Goal: Task Accomplishment & Management: Manage account settings

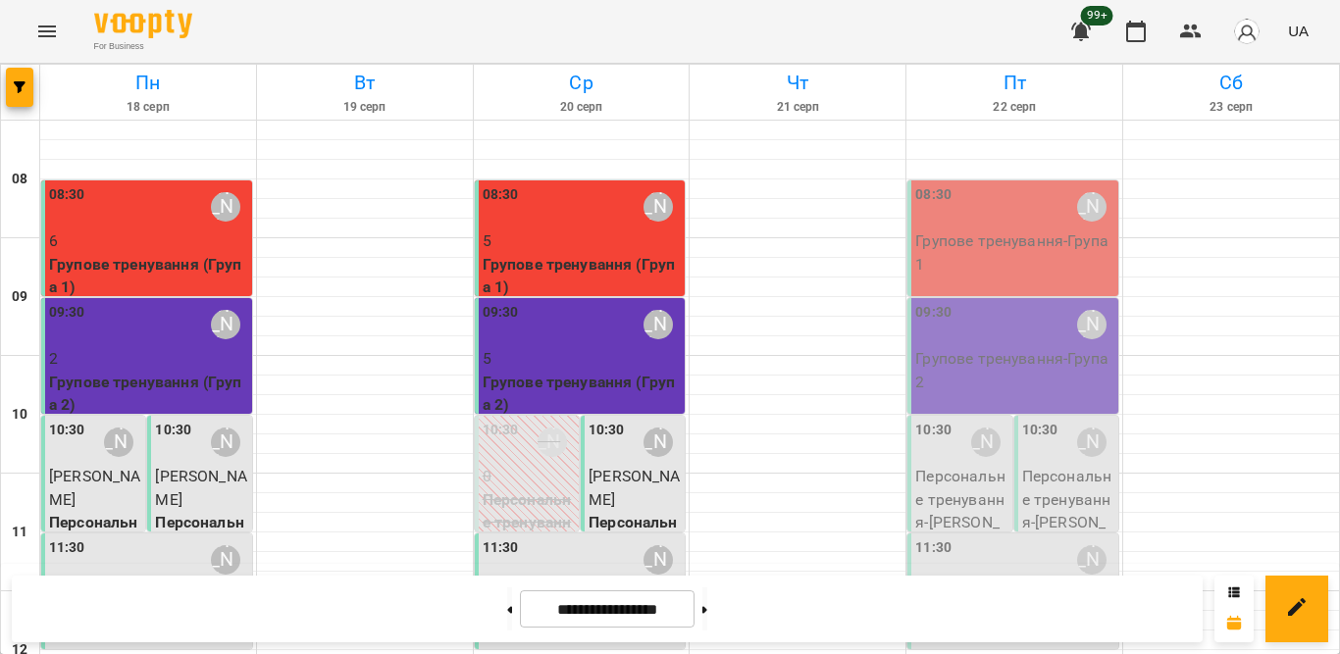
click at [561, 247] on p "5" at bounding box center [582, 242] width 199 height 24
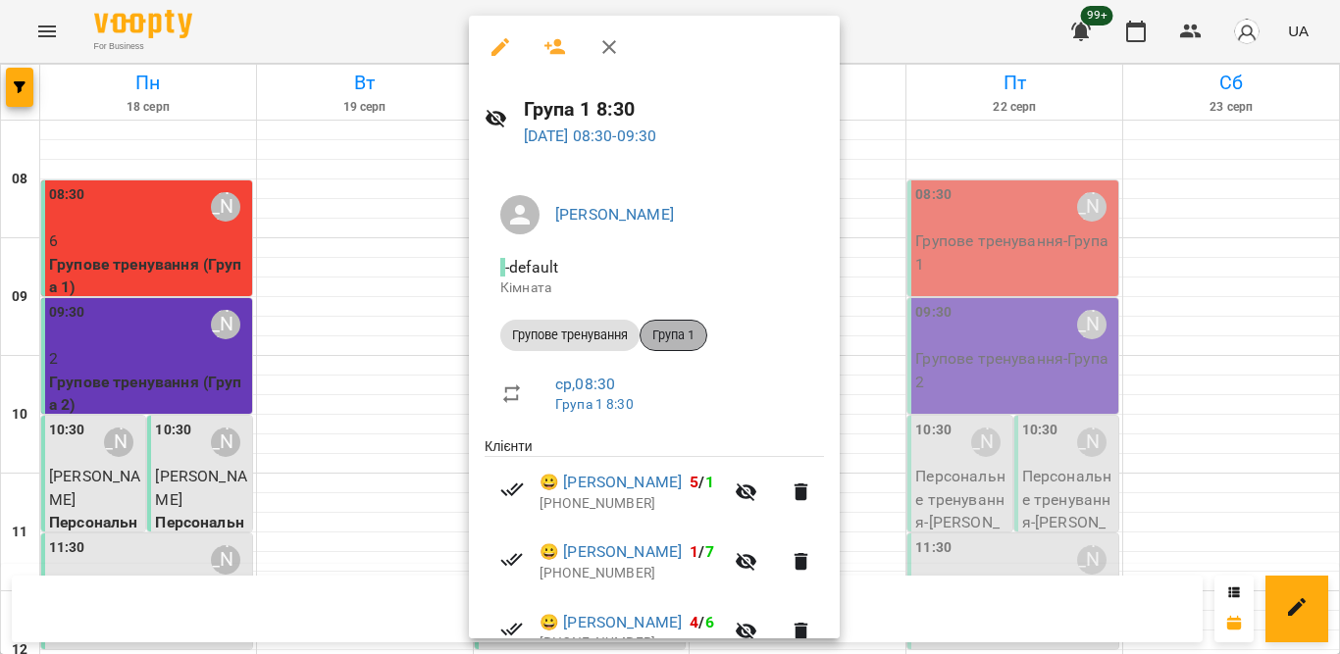
click at [664, 344] on div "Група 1" at bounding box center [674, 335] width 68 height 31
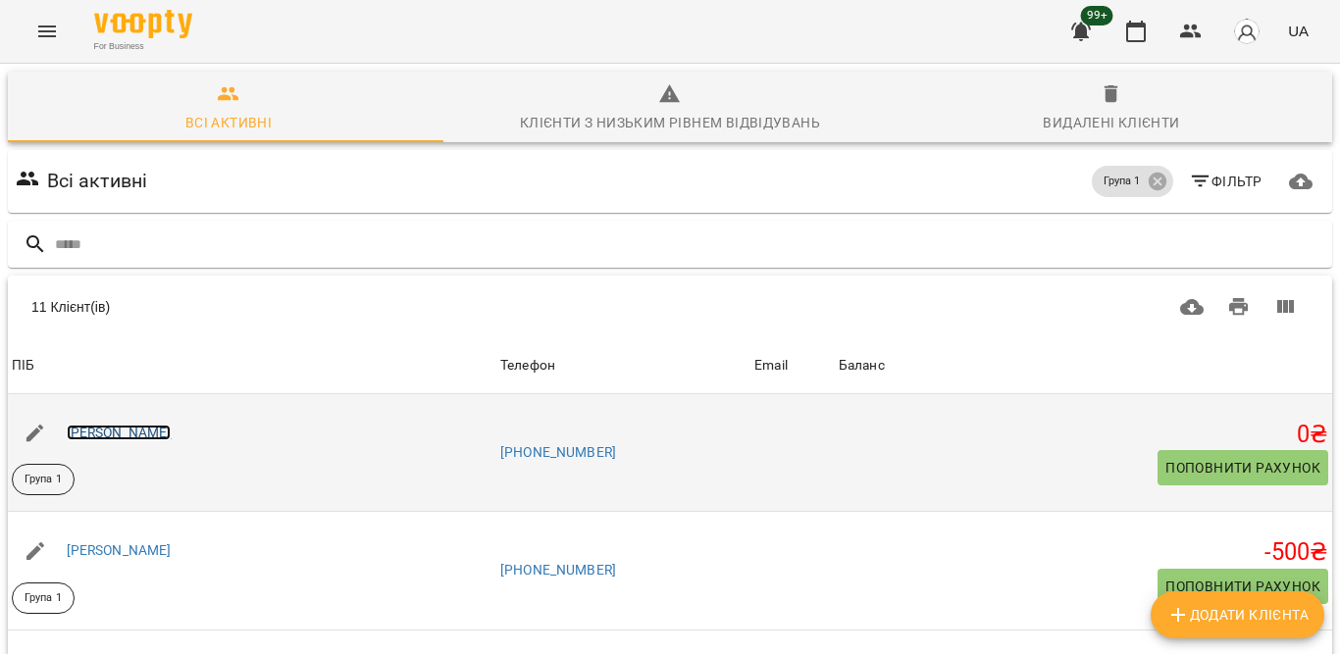
click at [124, 431] on link "Батейко Алла" at bounding box center [119, 433] width 105 height 16
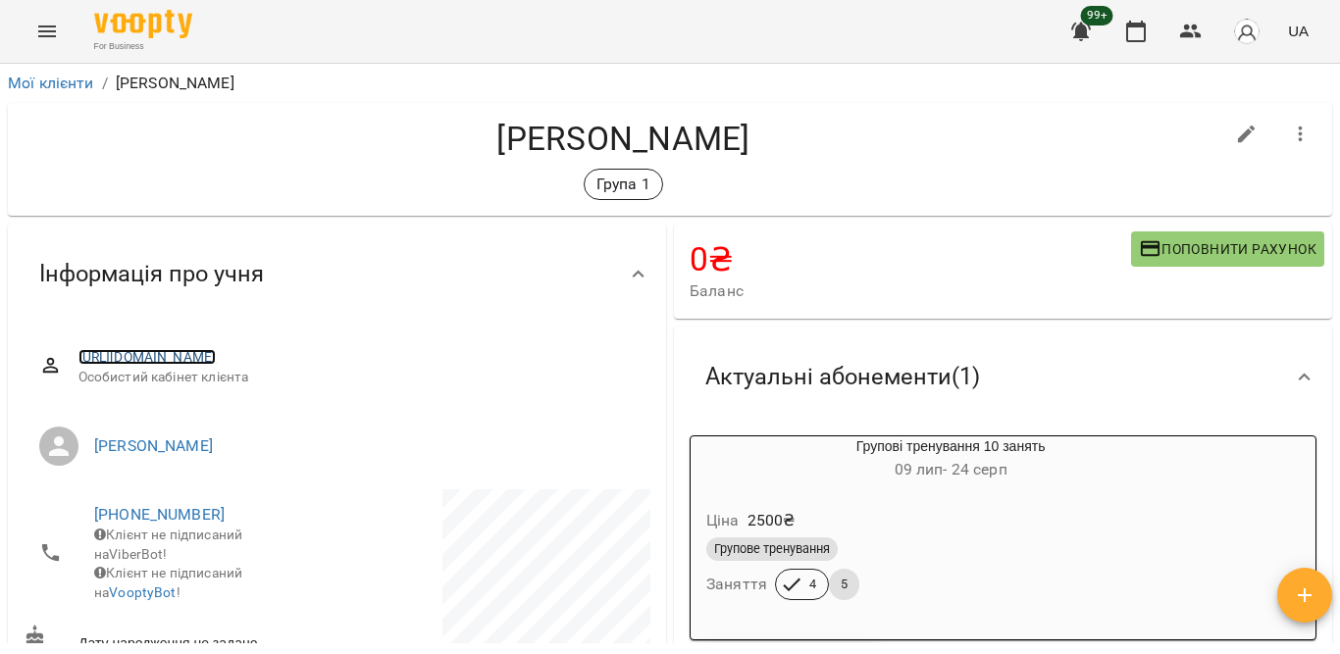
click at [217, 355] on link "https://www.voopty.com.ua/client/6868db17c89e0939f569000c/686f8026c89e0939f59db…" at bounding box center [147, 357] width 138 height 16
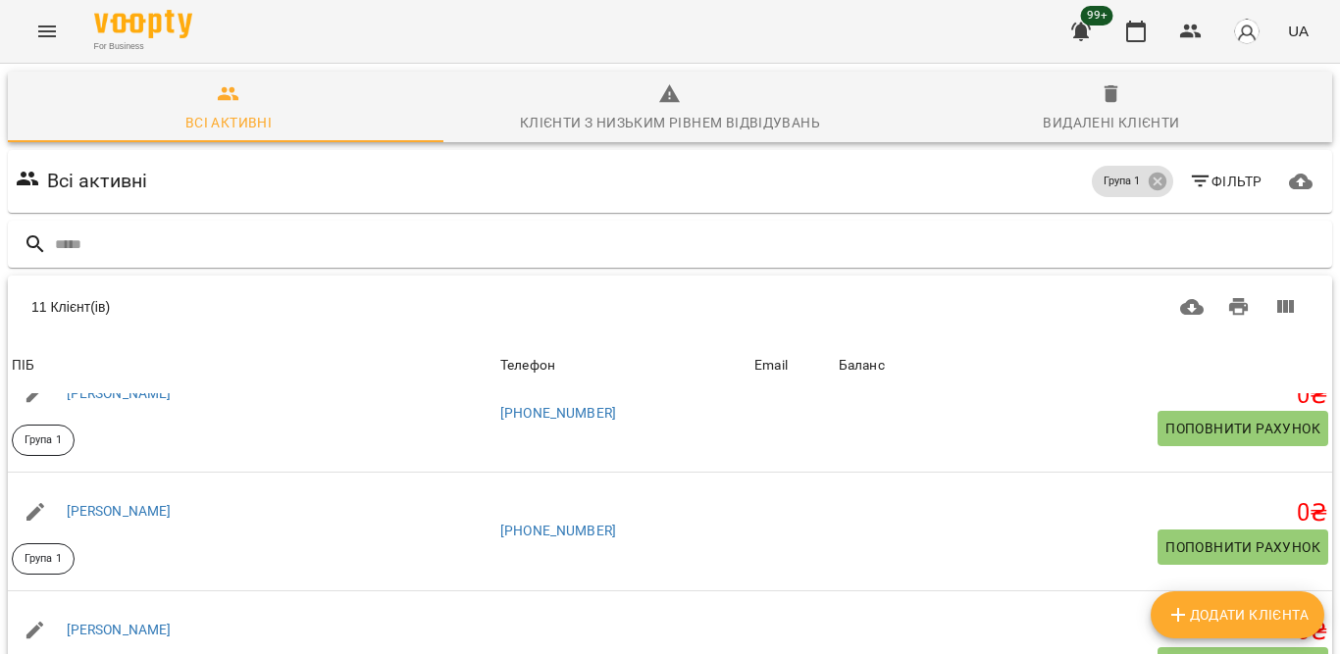
scroll to position [377, 0]
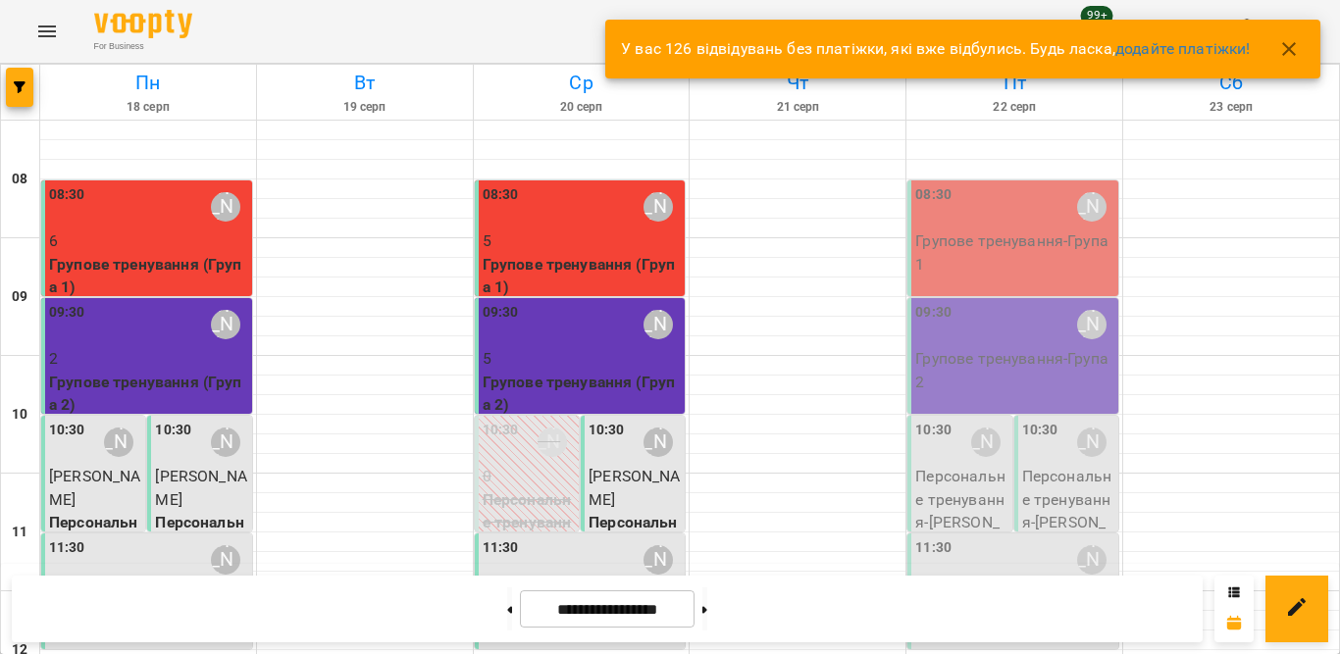
click at [615, 341] on div "09:30 Тетяна Орешко-Кушнір" at bounding box center [582, 324] width 199 height 45
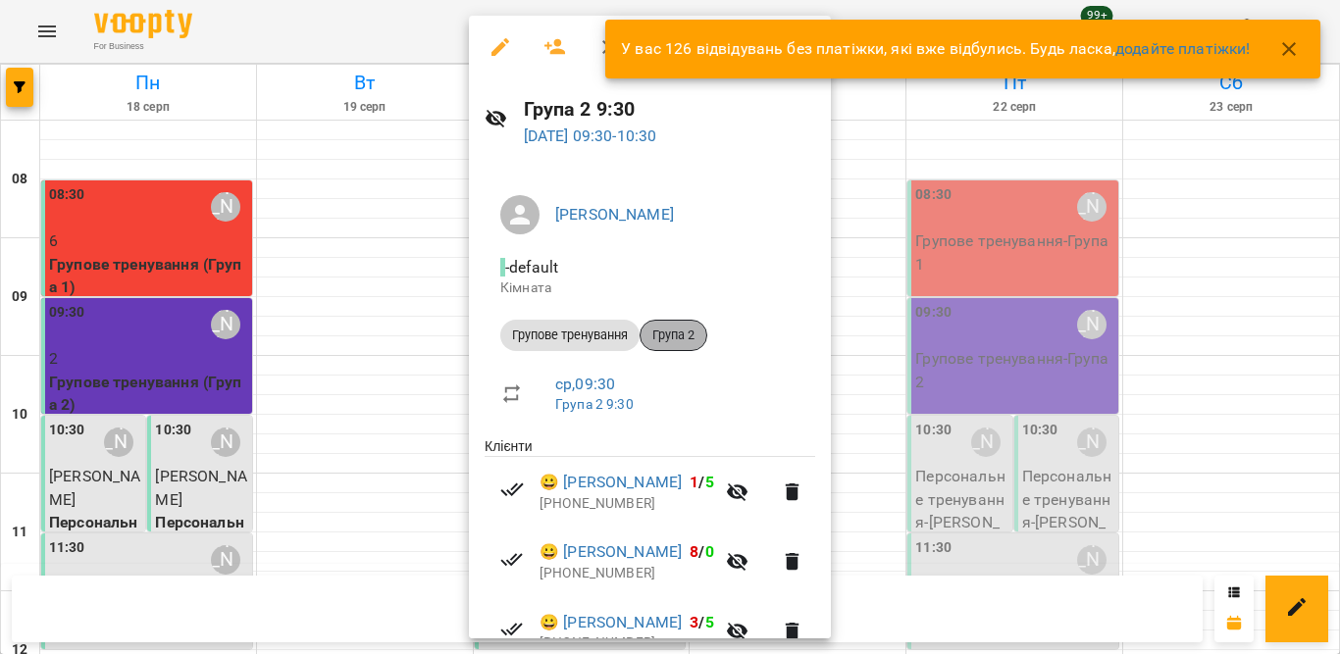
click at [684, 332] on span "Група 2" at bounding box center [674, 336] width 66 height 18
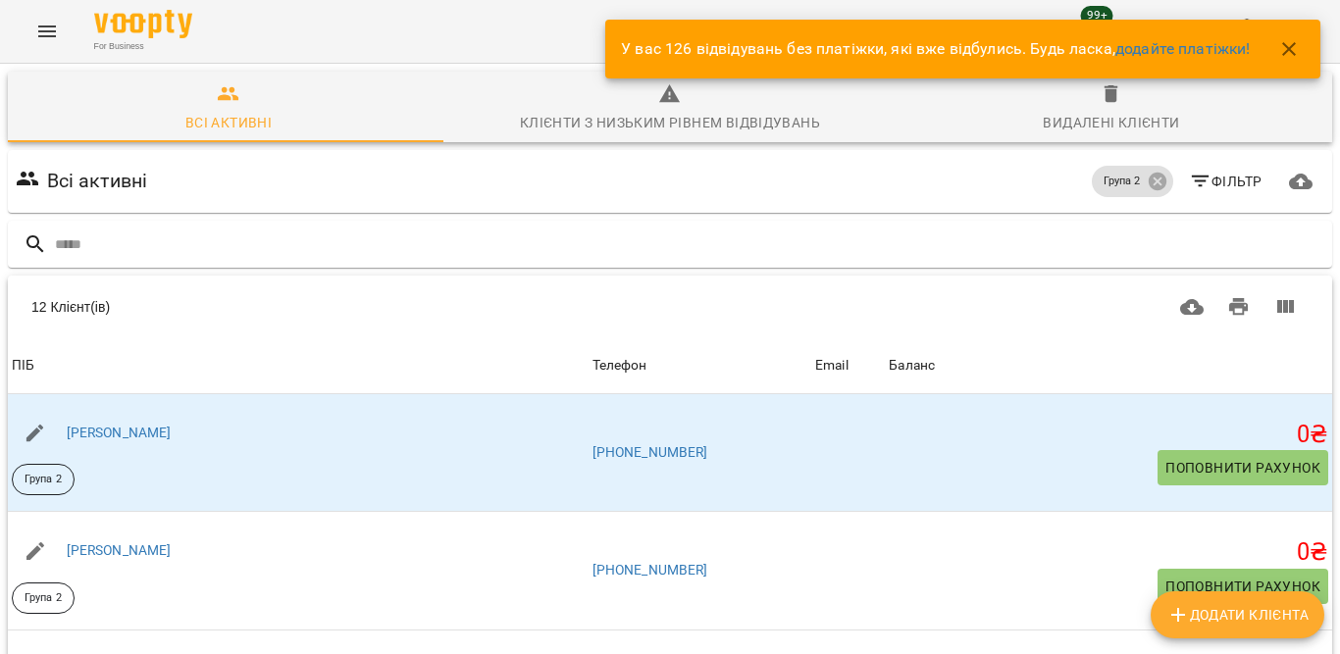
click at [1293, 44] on icon "button" at bounding box center [1289, 49] width 14 height 14
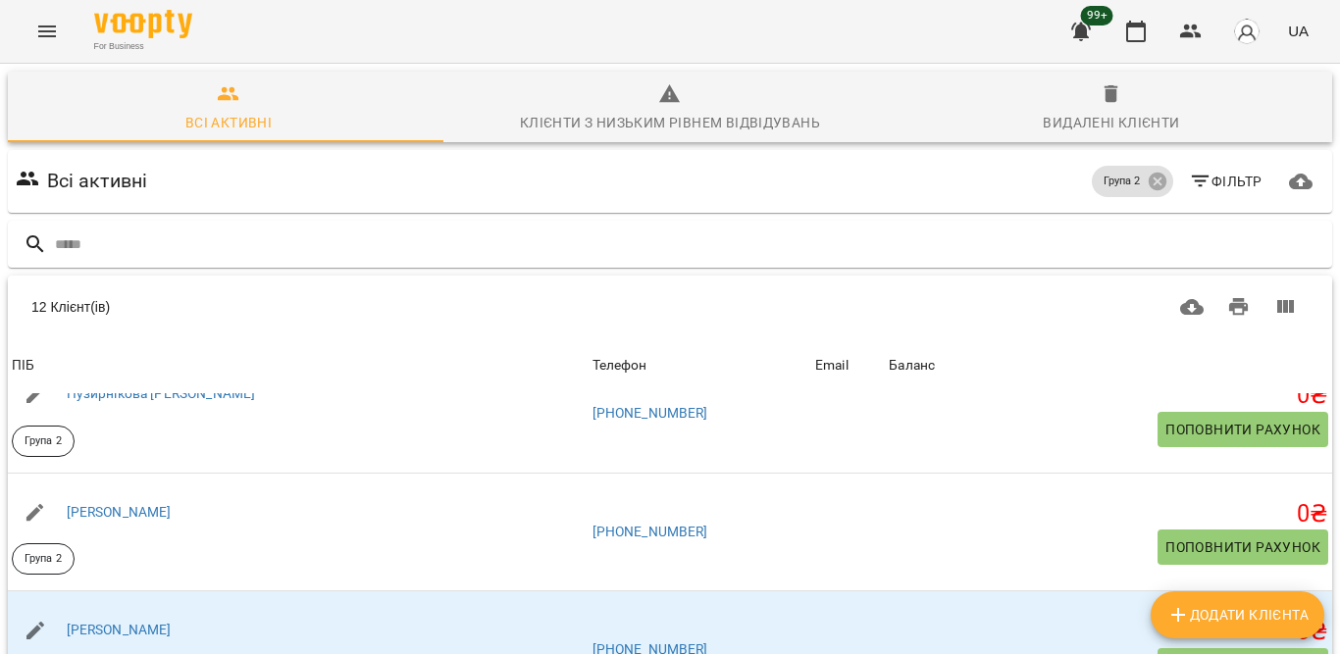
scroll to position [294, 0]
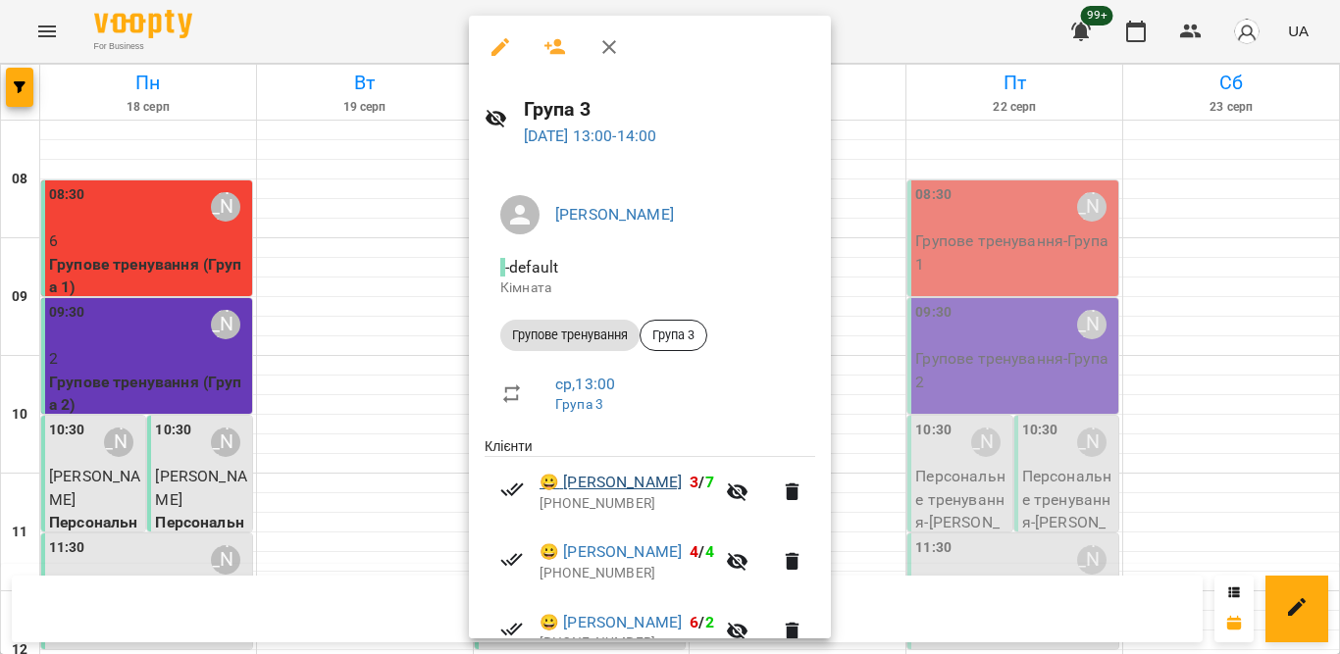
scroll to position [294, 0]
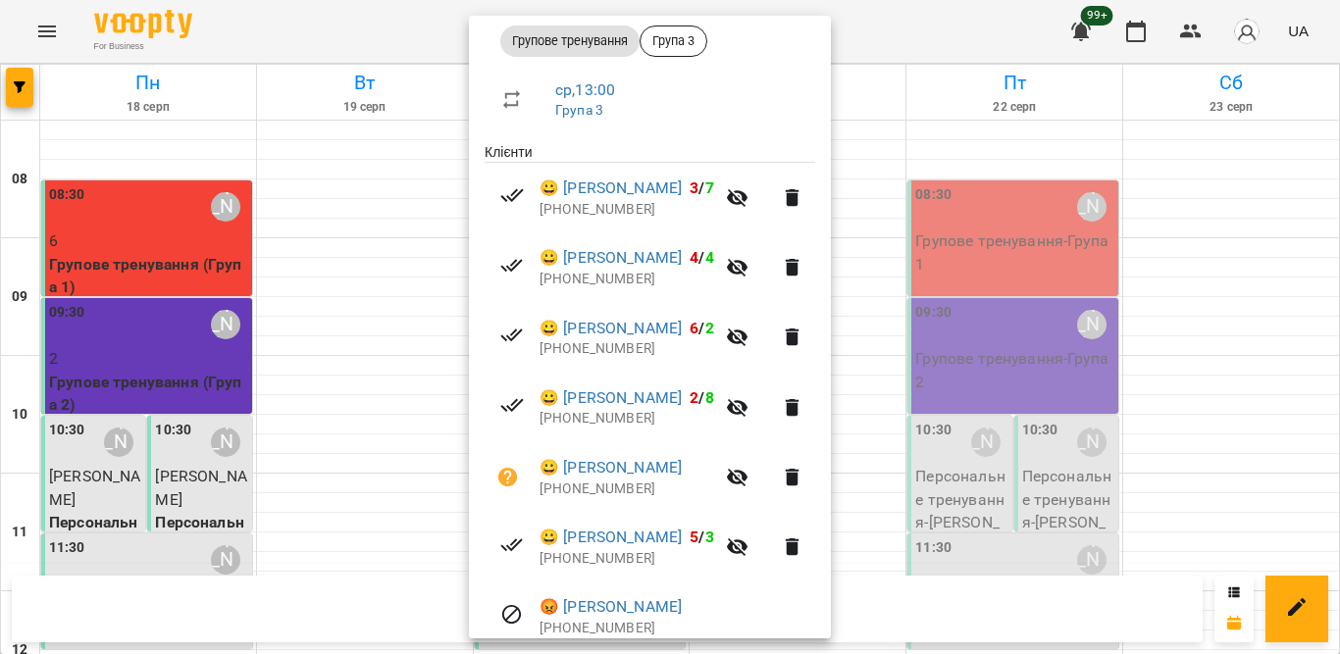
click at [346, 211] on div at bounding box center [670, 327] width 1340 height 654
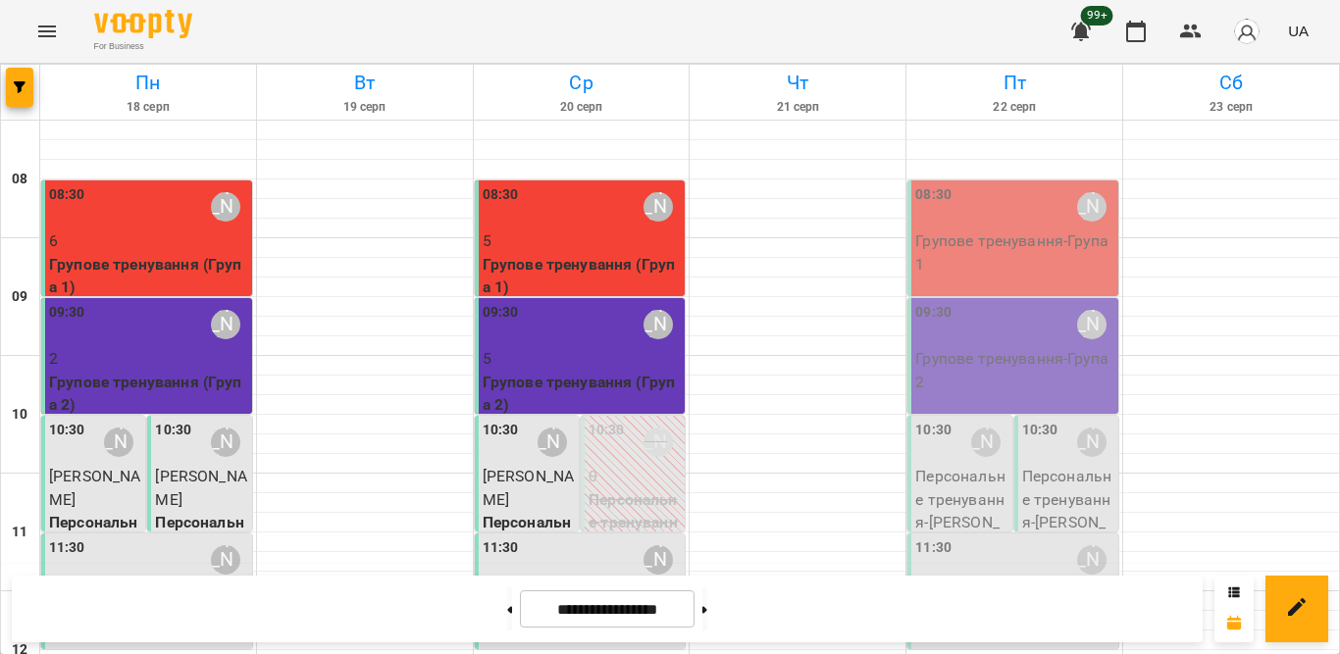
scroll to position [0, 0]
click at [561, 213] on div "08:30 Тетяна Орешко-Кушнір" at bounding box center [582, 206] width 199 height 45
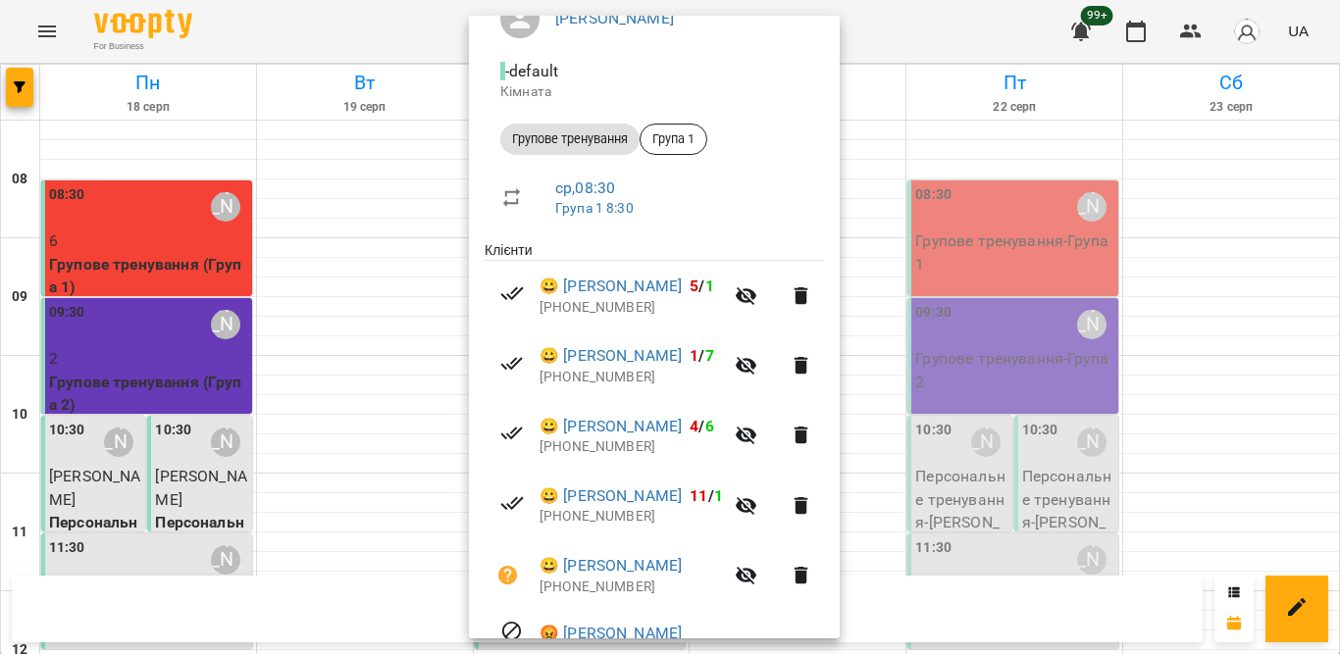
scroll to position [392, 0]
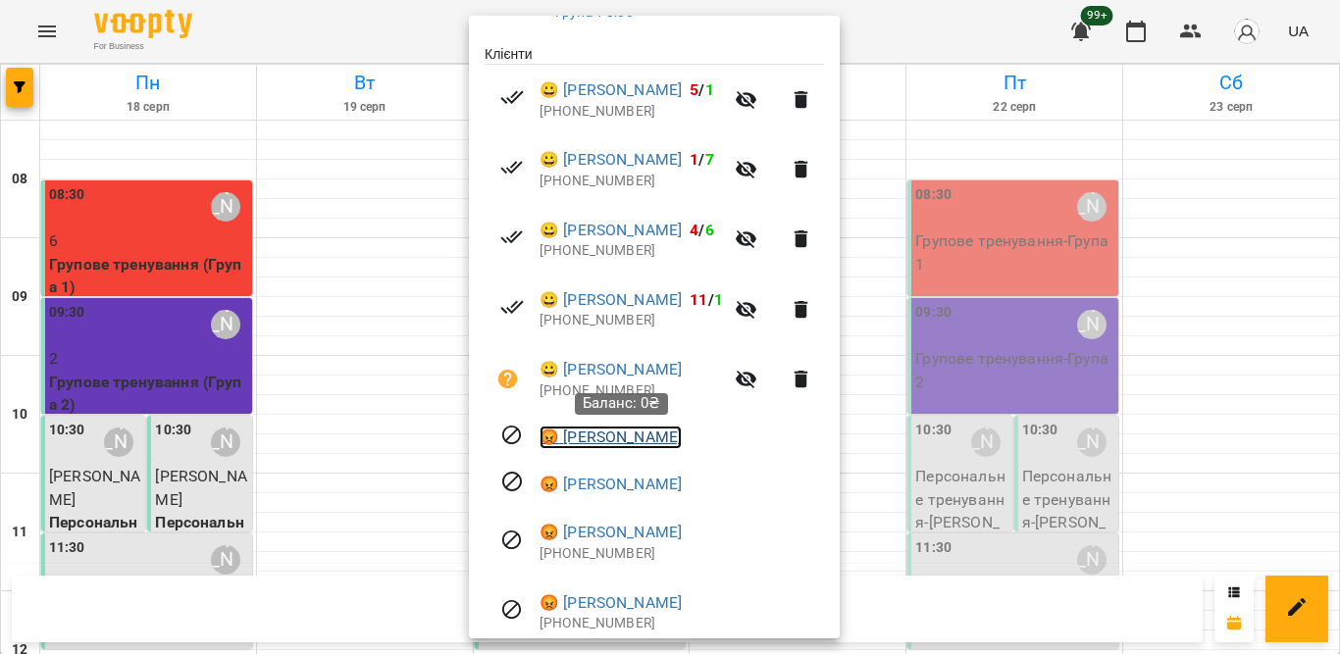
click at [674, 440] on link "😡 Катерина Могидля" at bounding box center [611, 438] width 142 height 24
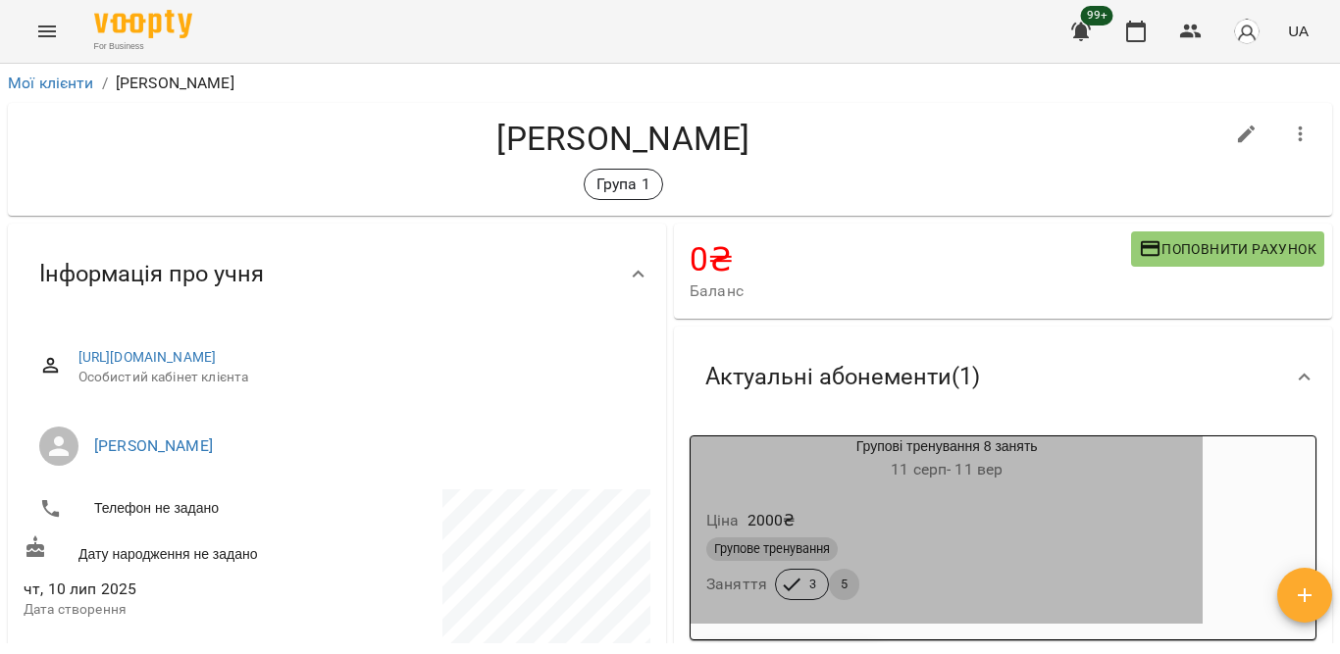
click at [888, 484] on h6 "11 серп - 11 вер" at bounding box center [947, 469] width 512 height 27
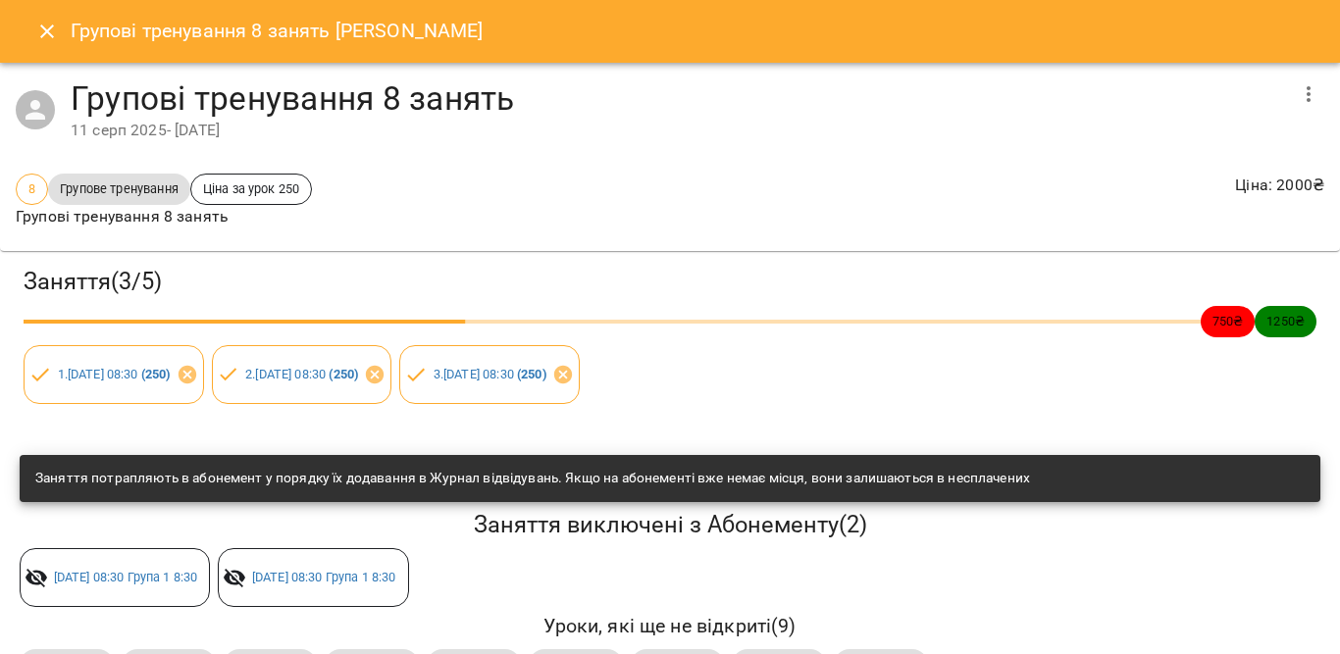
click at [881, 278] on h3 "Заняття ( 3 / 5 )" at bounding box center [670, 282] width 1293 height 30
click at [43, 26] on icon "Close" at bounding box center [47, 32] width 14 height 14
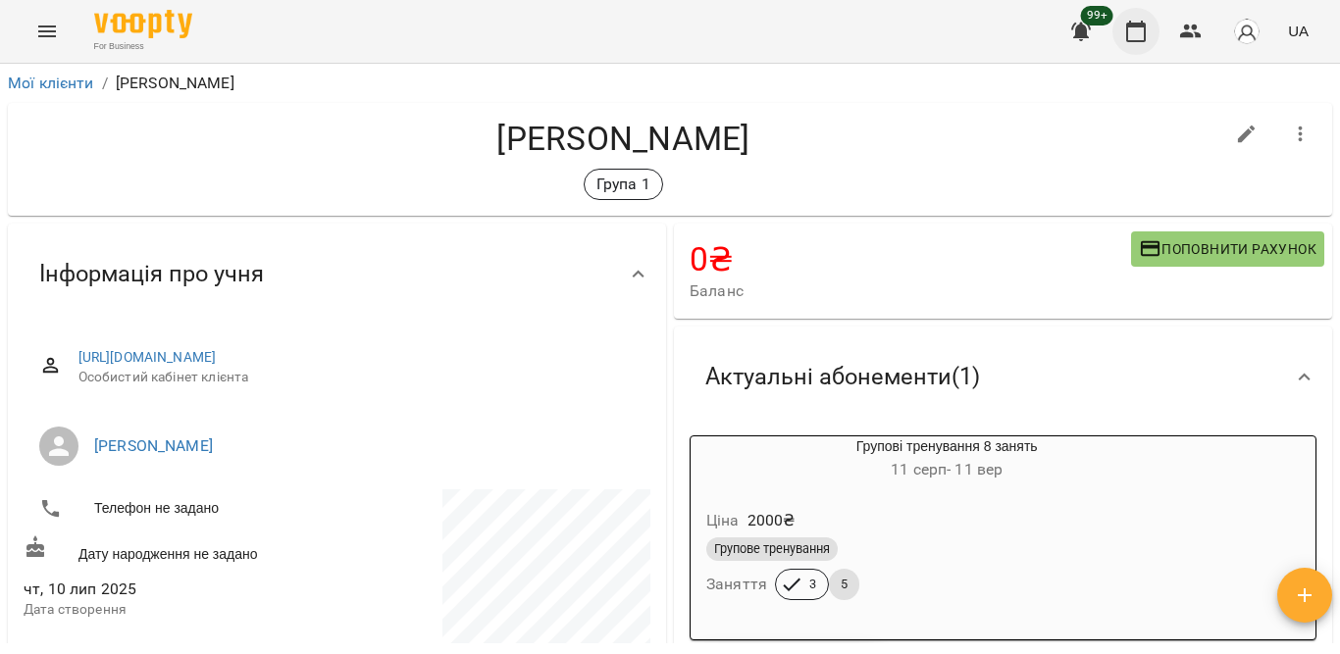
click at [1143, 37] on icon "button" at bounding box center [1136, 32] width 24 height 24
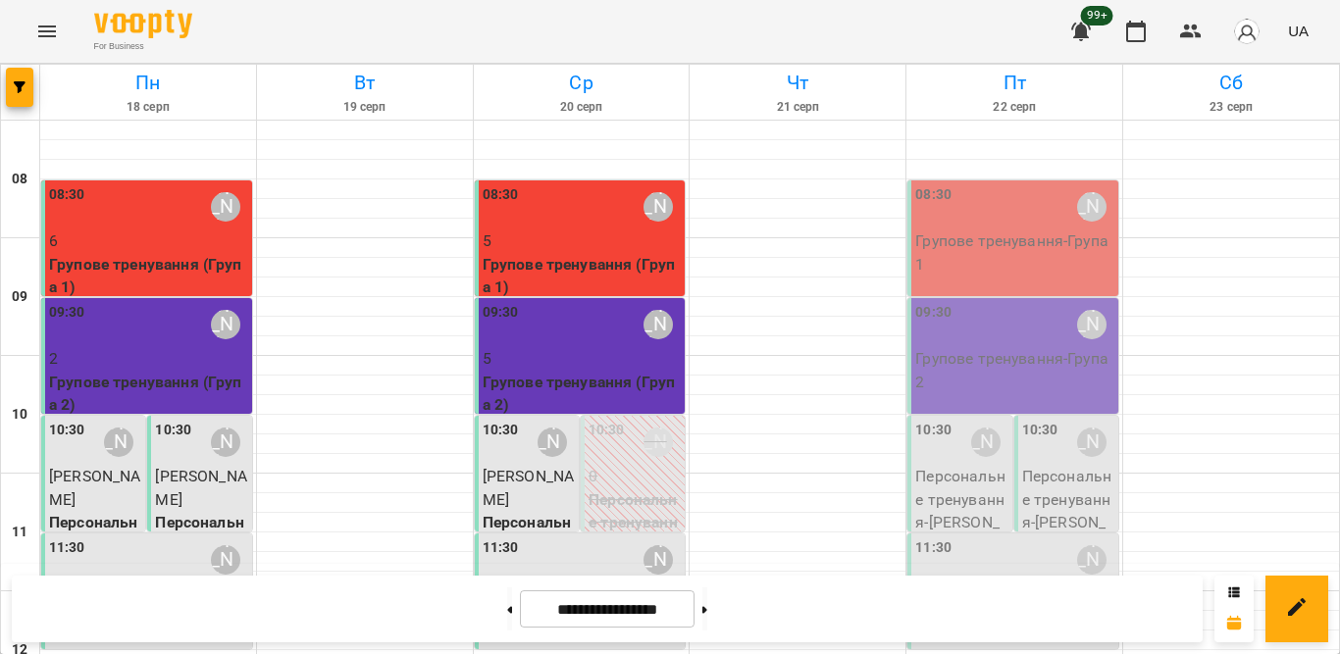
scroll to position [98, 0]
click at [519, 538] on div "11:30 Тетяна Орешко-Кушнір" at bounding box center [582, 560] width 199 height 45
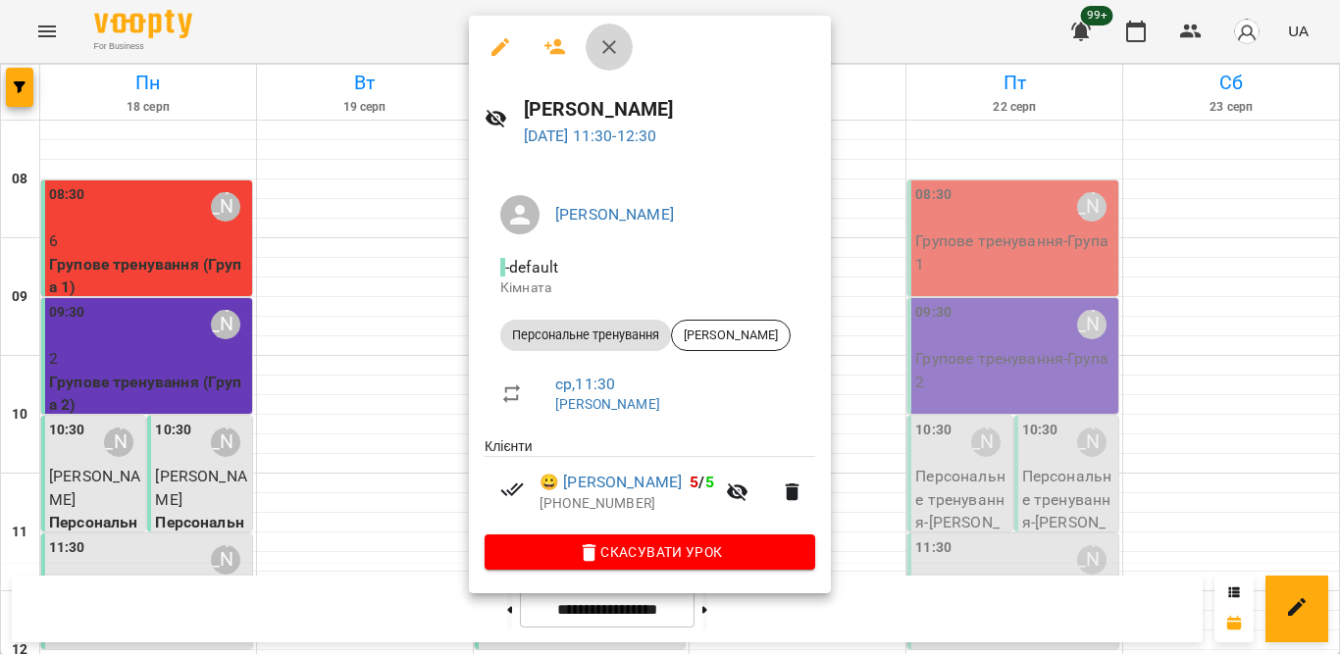
click at [607, 43] on icon "button" at bounding box center [609, 47] width 24 height 24
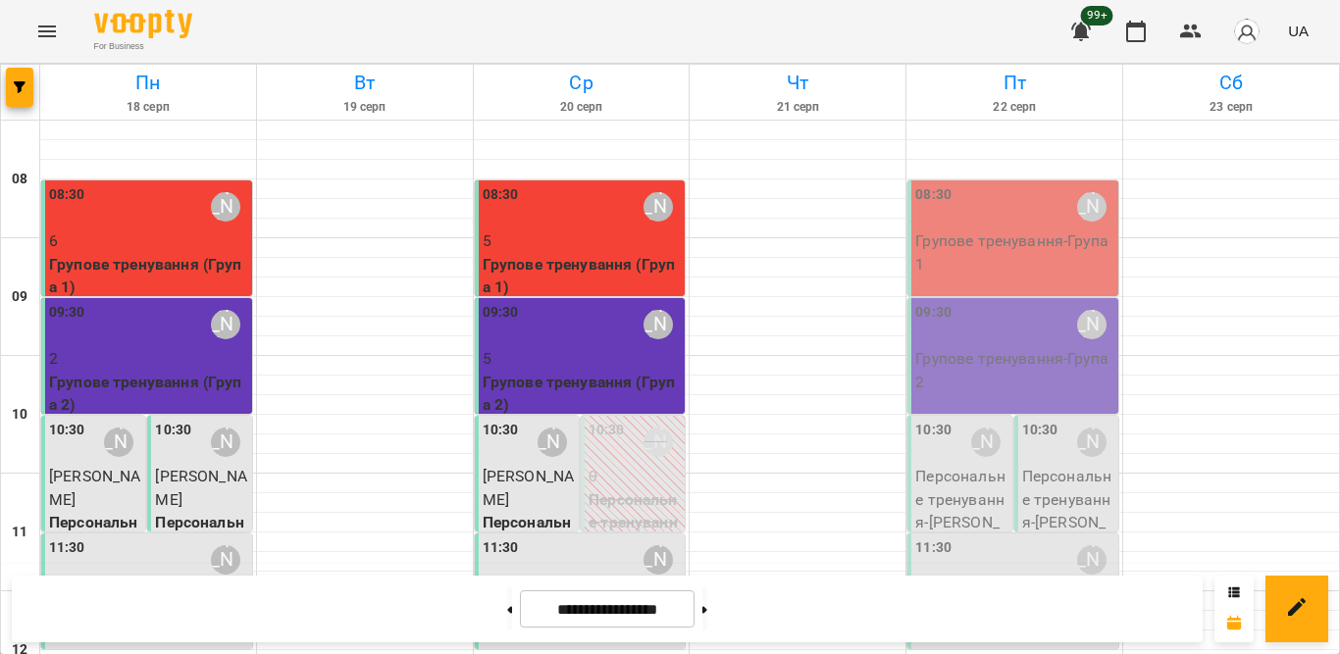
click at [522, 465] on p "Крутенко Інна" at bounding box center [529, 488] width 92 height 46
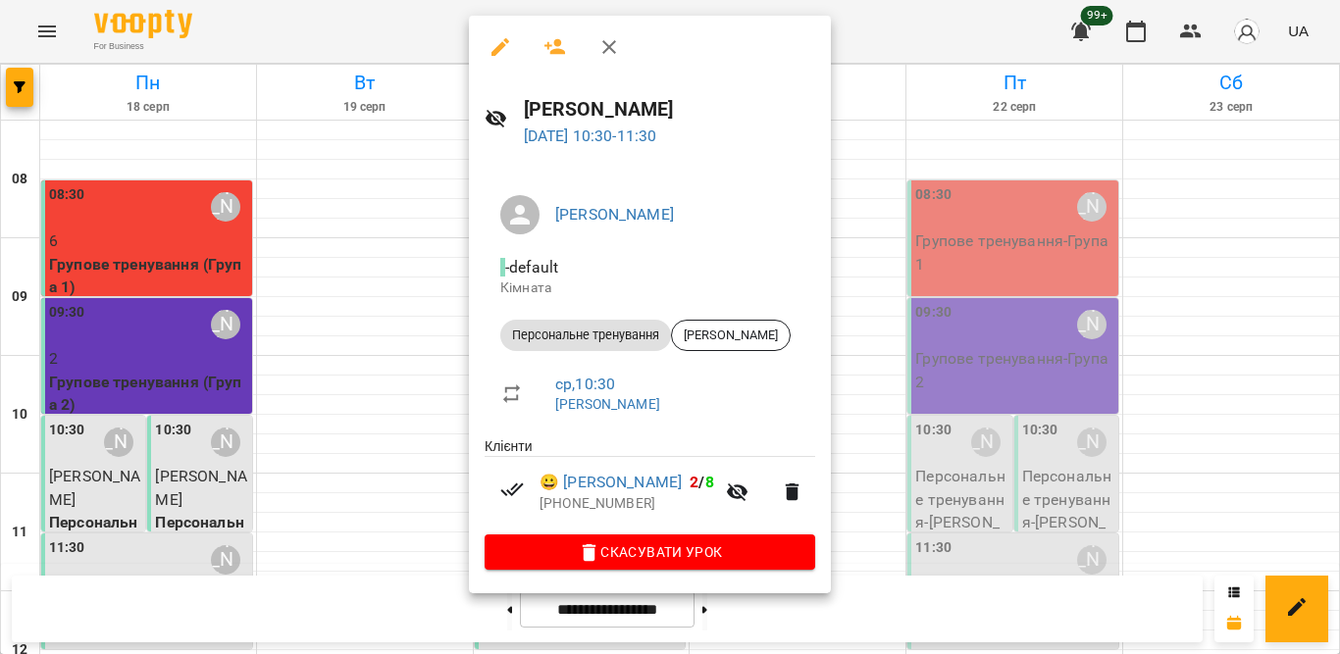
click at [99, 373] on div at bounding box center [670, 327] width 1340 height 654
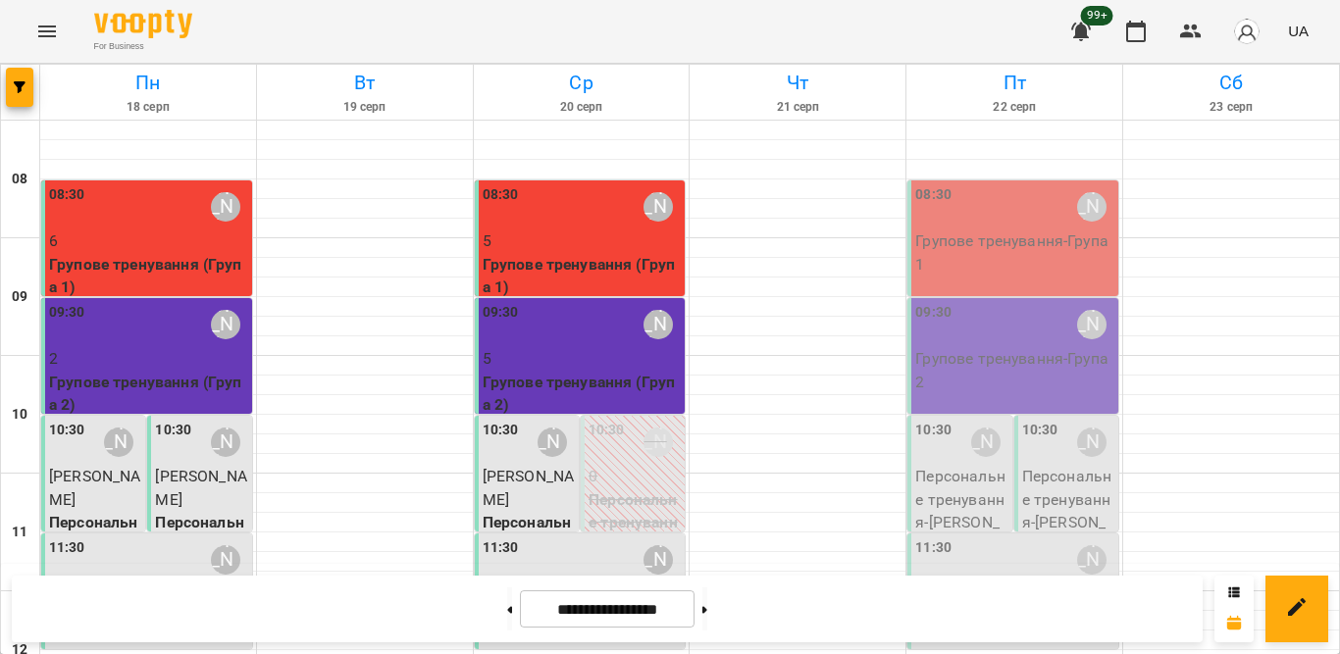
click at [75, 467] on span "Кізім Таня" at bounding box center [94, 488] width 91 height 42
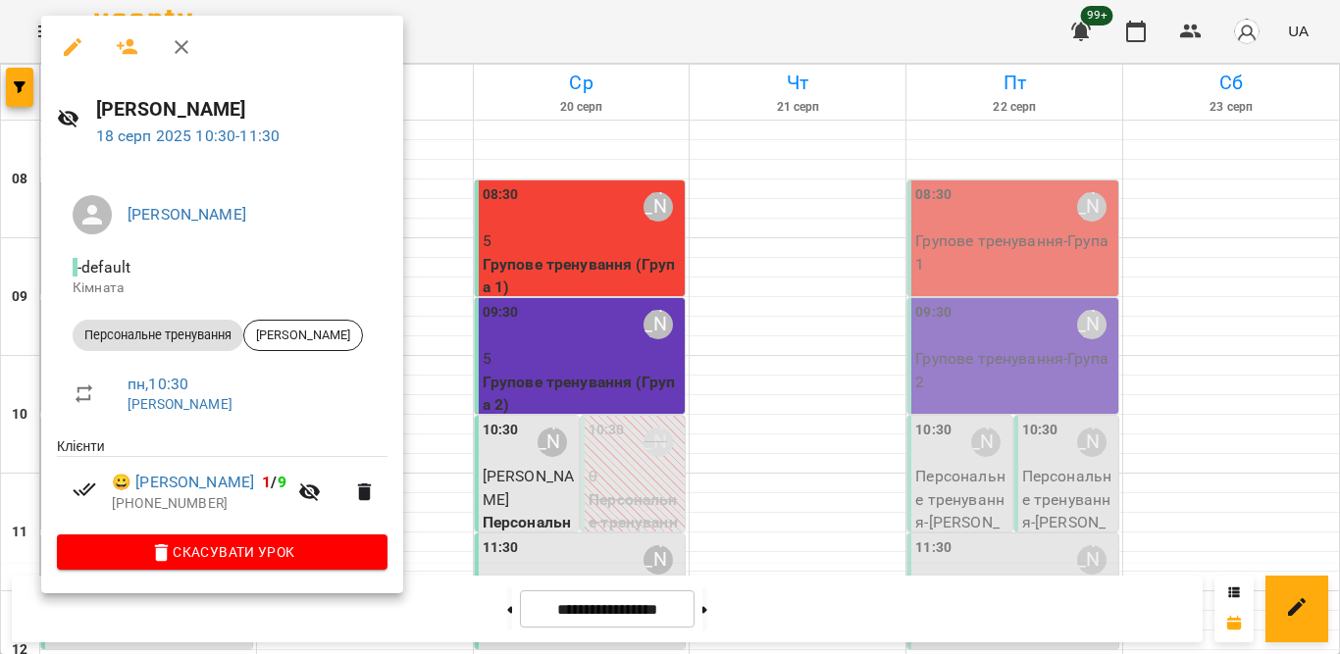
click at [432, 287] on div at bounding box center [670, 327] width 1340 height 654
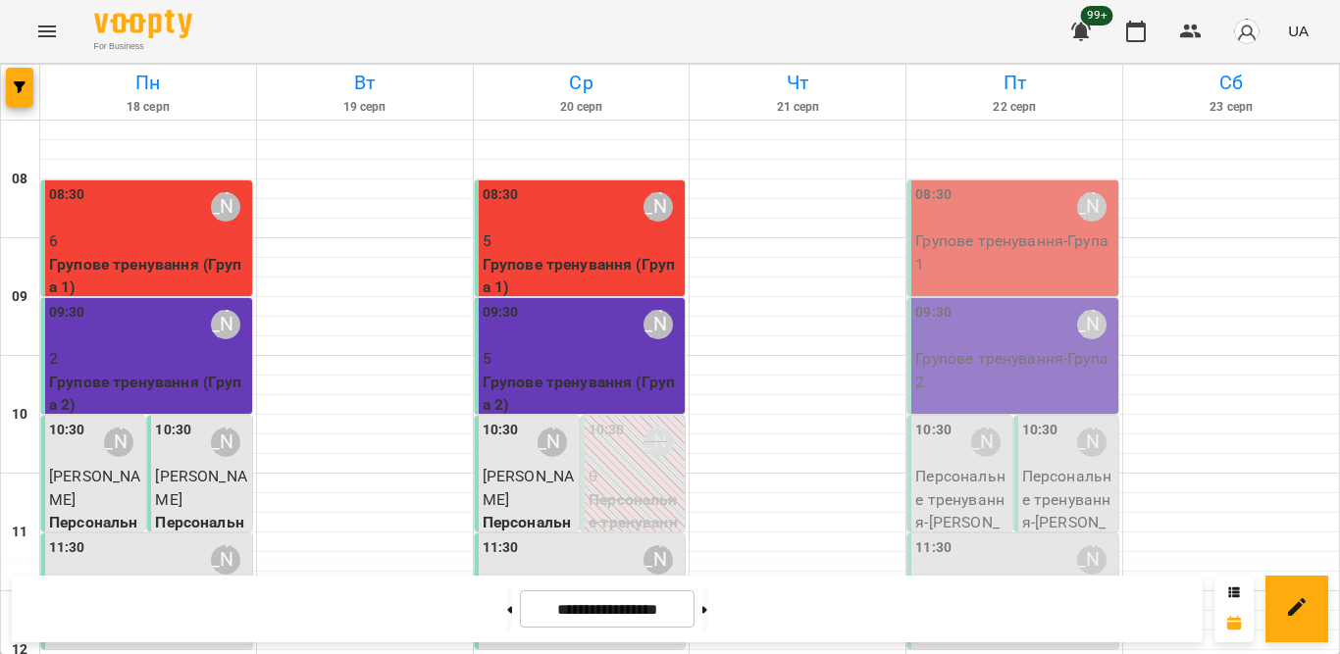
scroll to position [294, 0]
click at [109, 467] on span "Кізім Таня" at bounding box center [94, 488] width 91 height 42
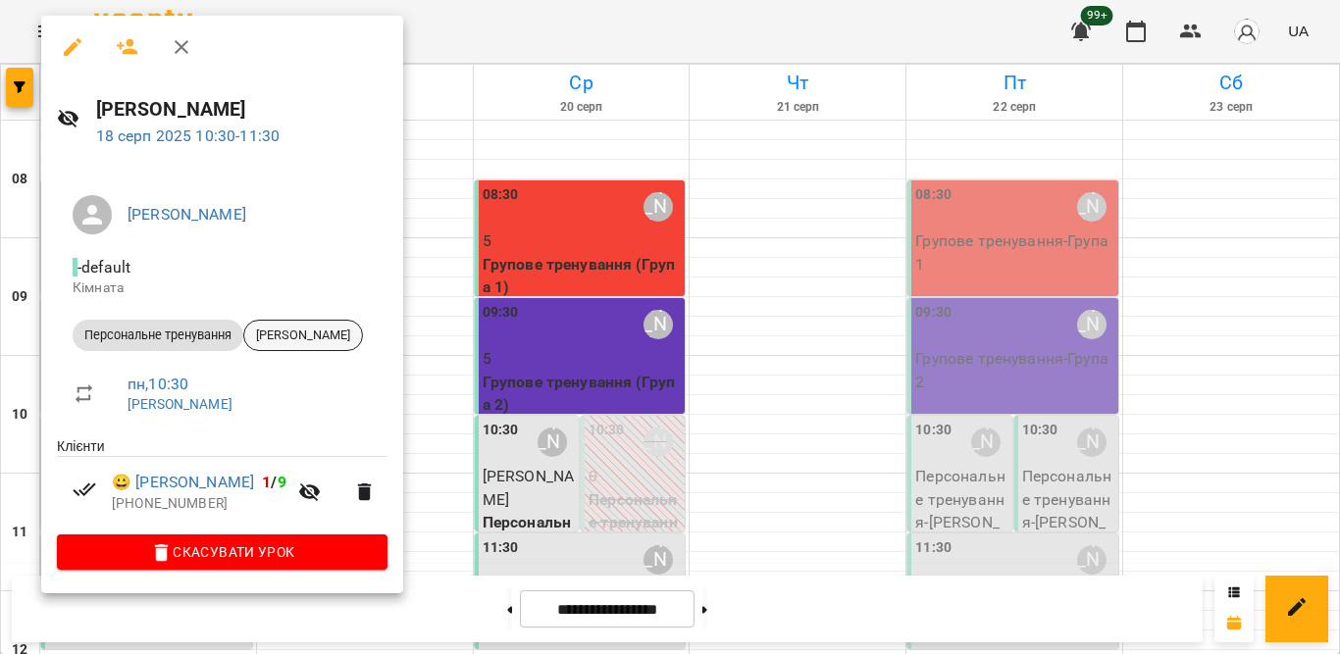
click at [267, 333] on span "Кізім Таня" at bounding box center [303, 336] width 118 height 18
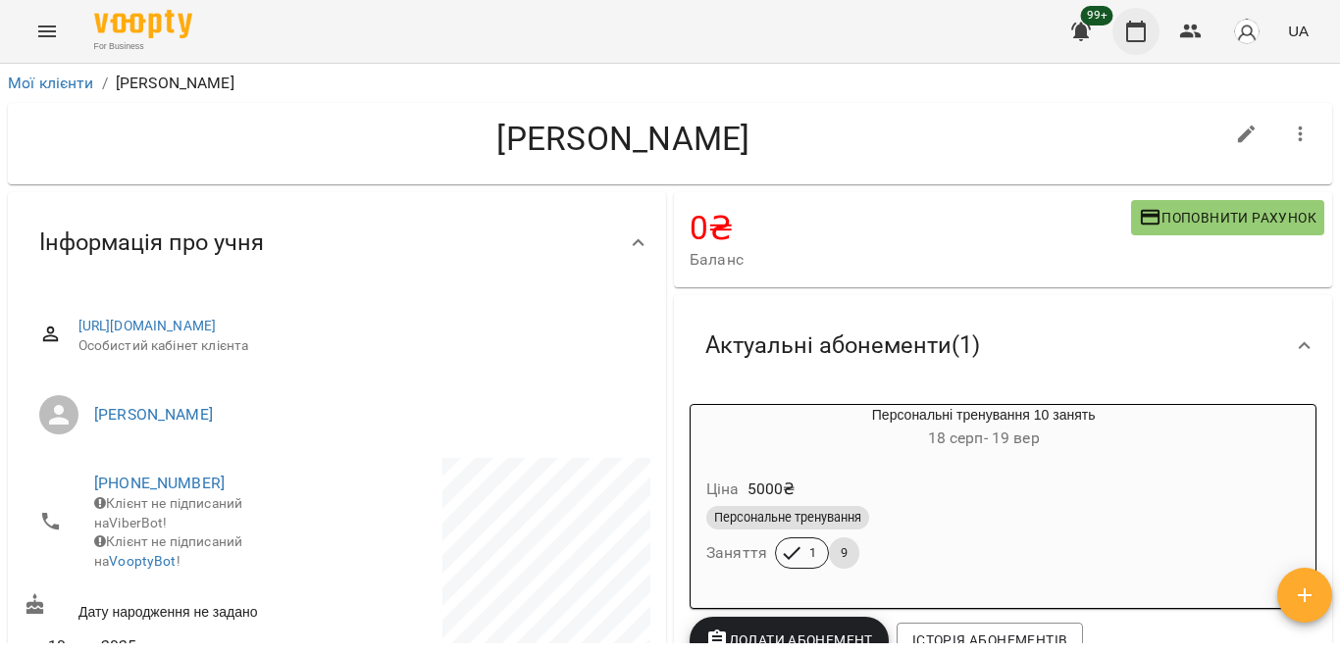
click at [1130, 36] on icon "button" at bounding box center [1136, 32] width 24 height 24
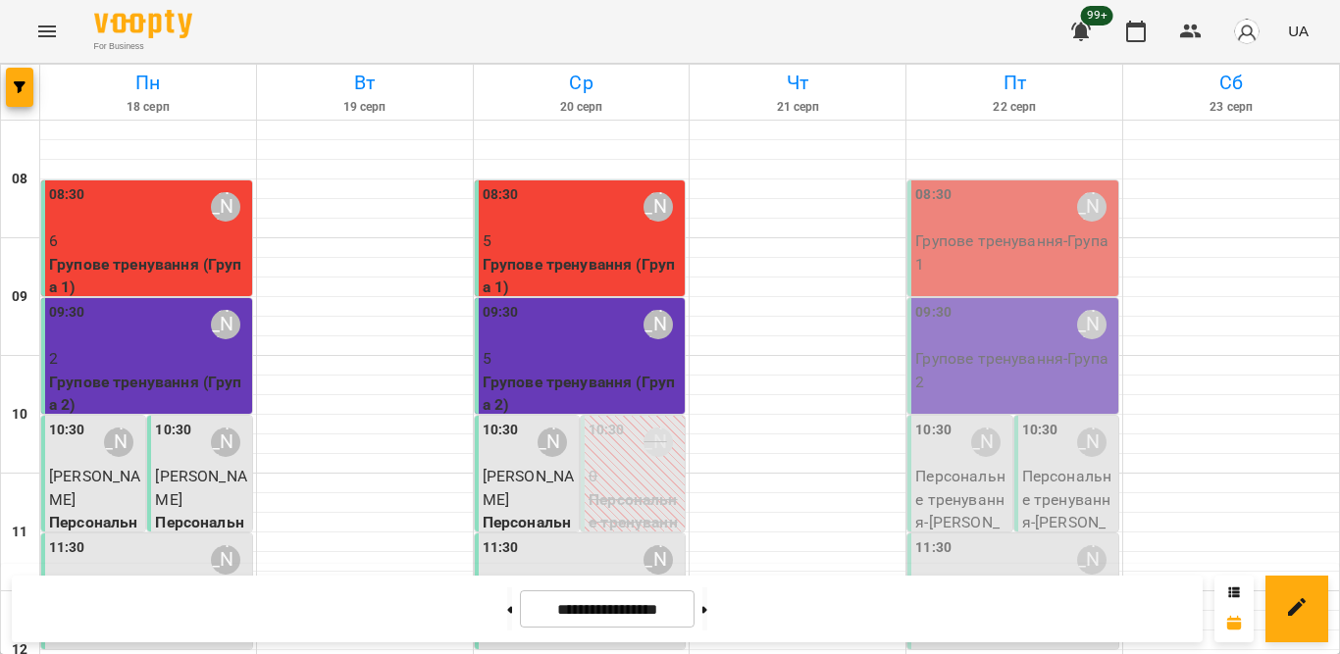
scroll to position [294, 0]
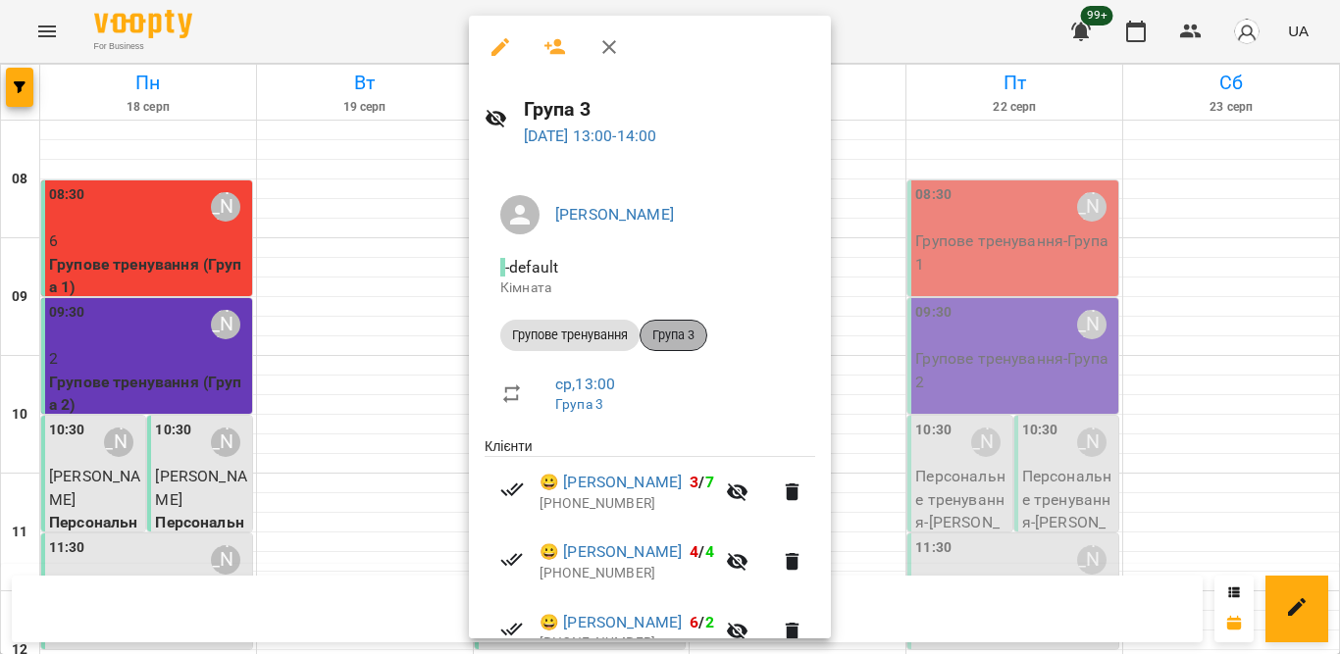
click at [682, 329] on span "Група 3" at bounding box center [674, 336] width 66 height 18
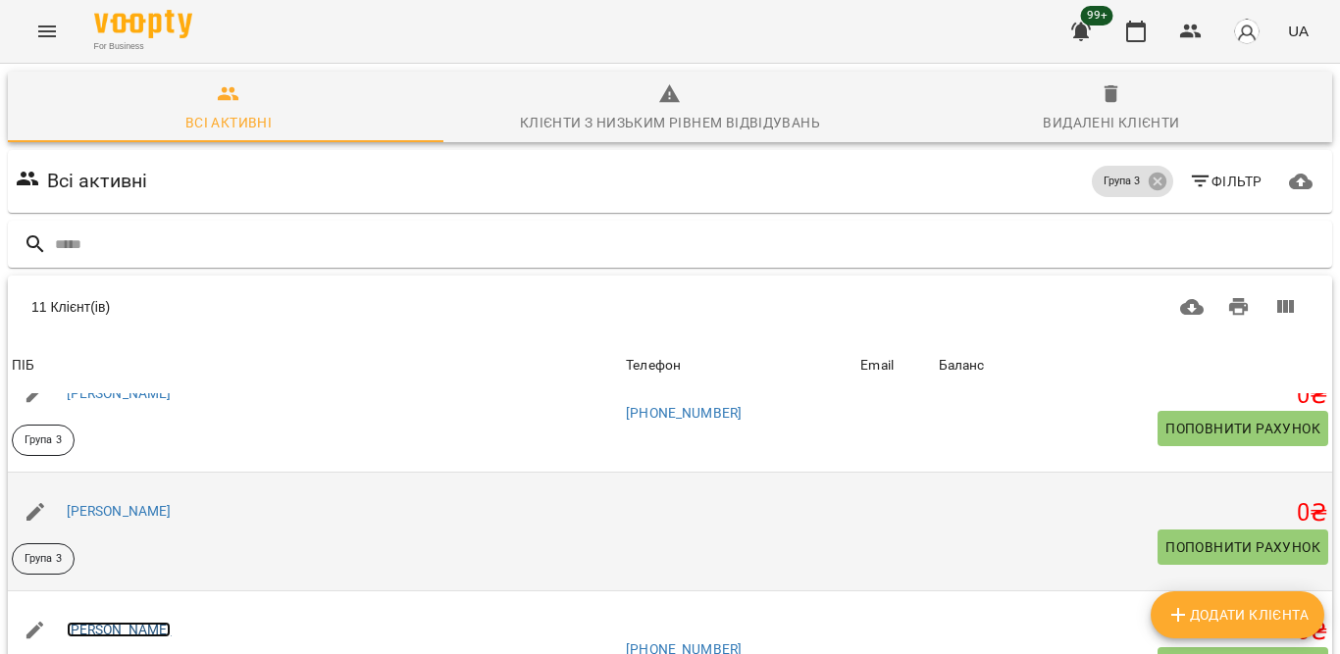
scroll to position [294, 0]
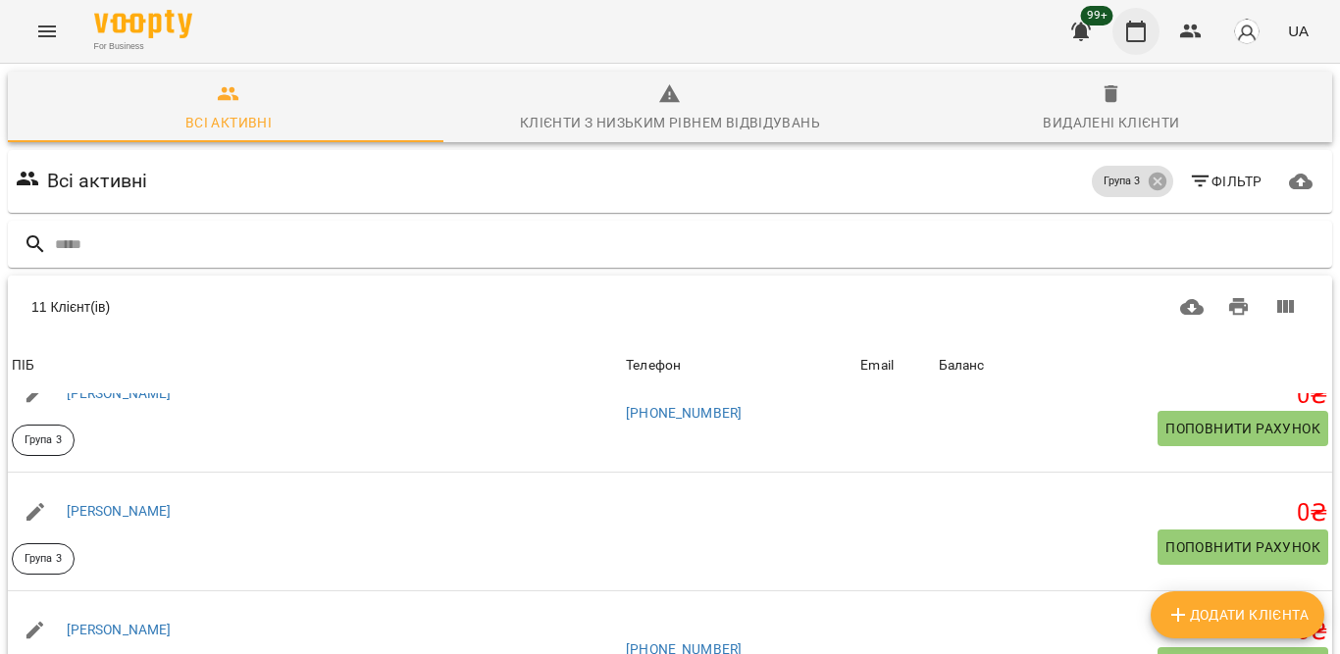
click at [1130, 37] on icon "button" at bounding box center [1136, 32] width 24 height 24
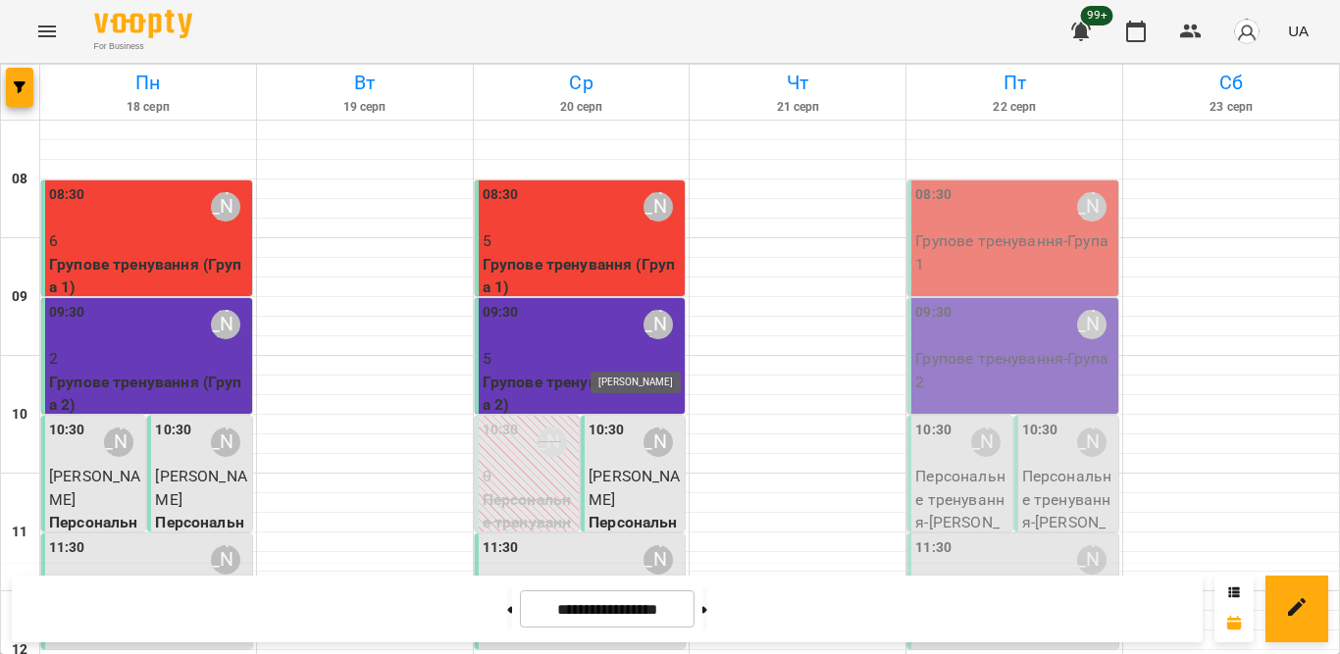
scroll to position [687, 0]
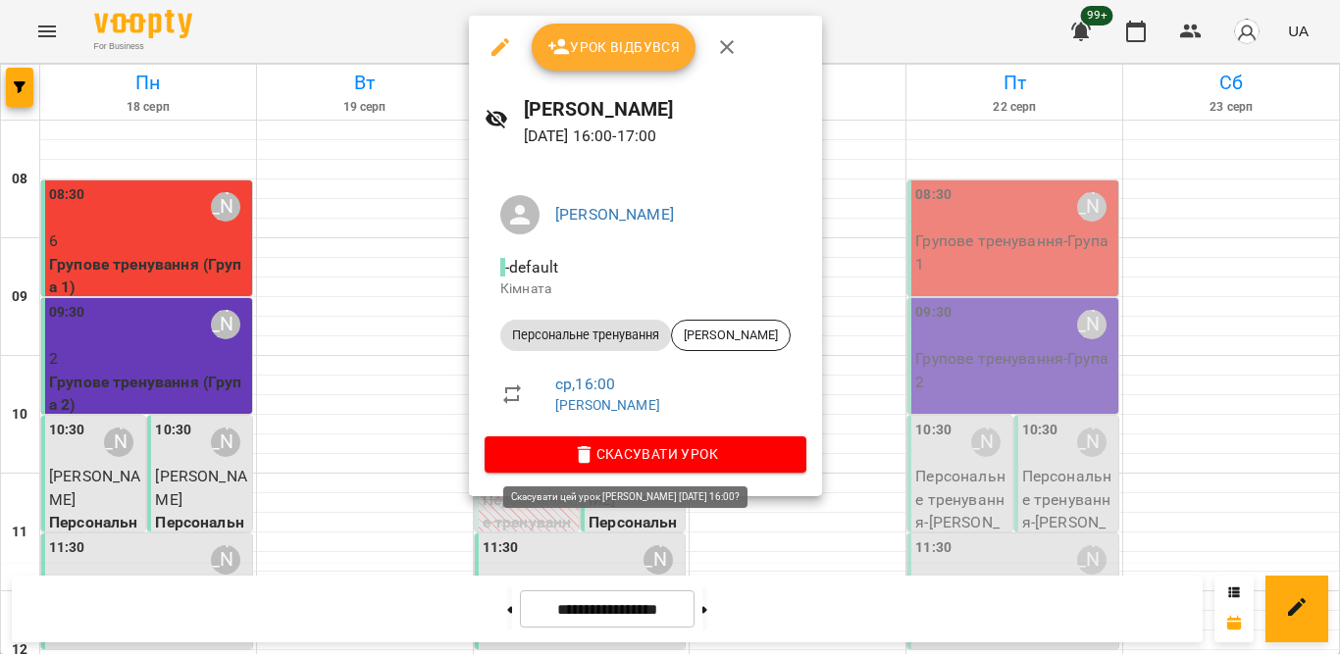
click at [566, 463] on span "Скасувати Урок" at bounding box center [645, 454] width 290 height 24
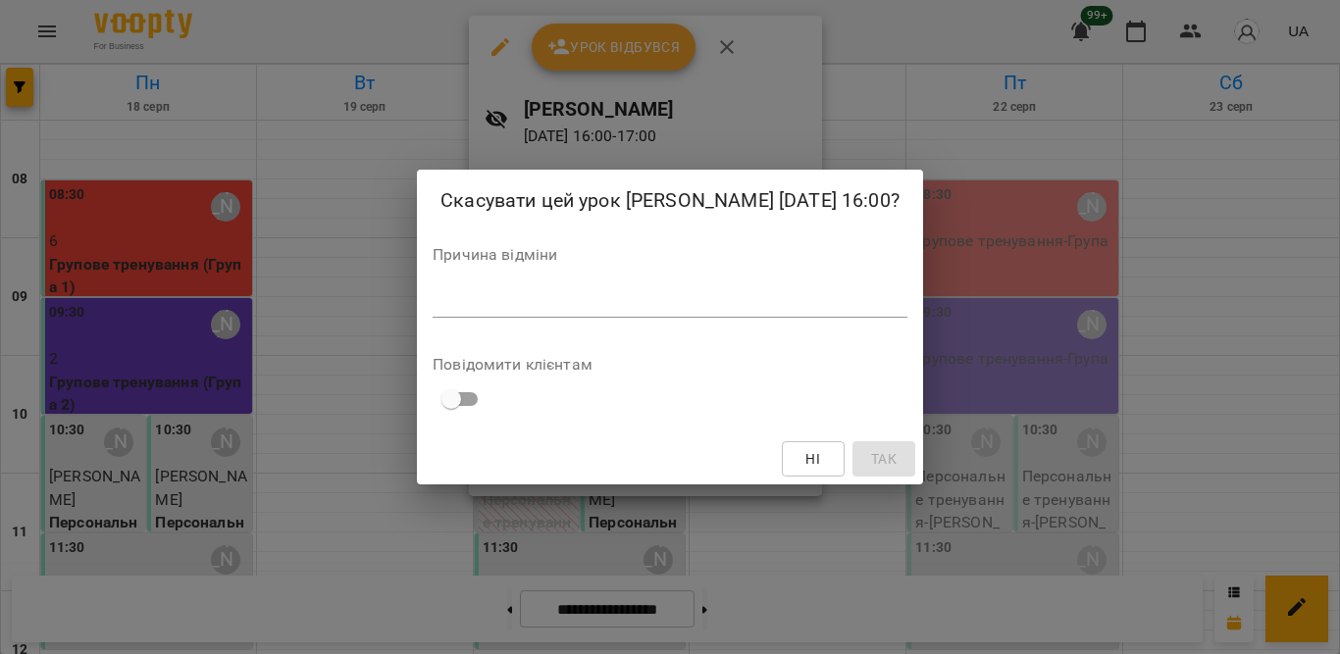
click at [537, 311] on textarea at bounding box center [670, 301] width 475 height 19
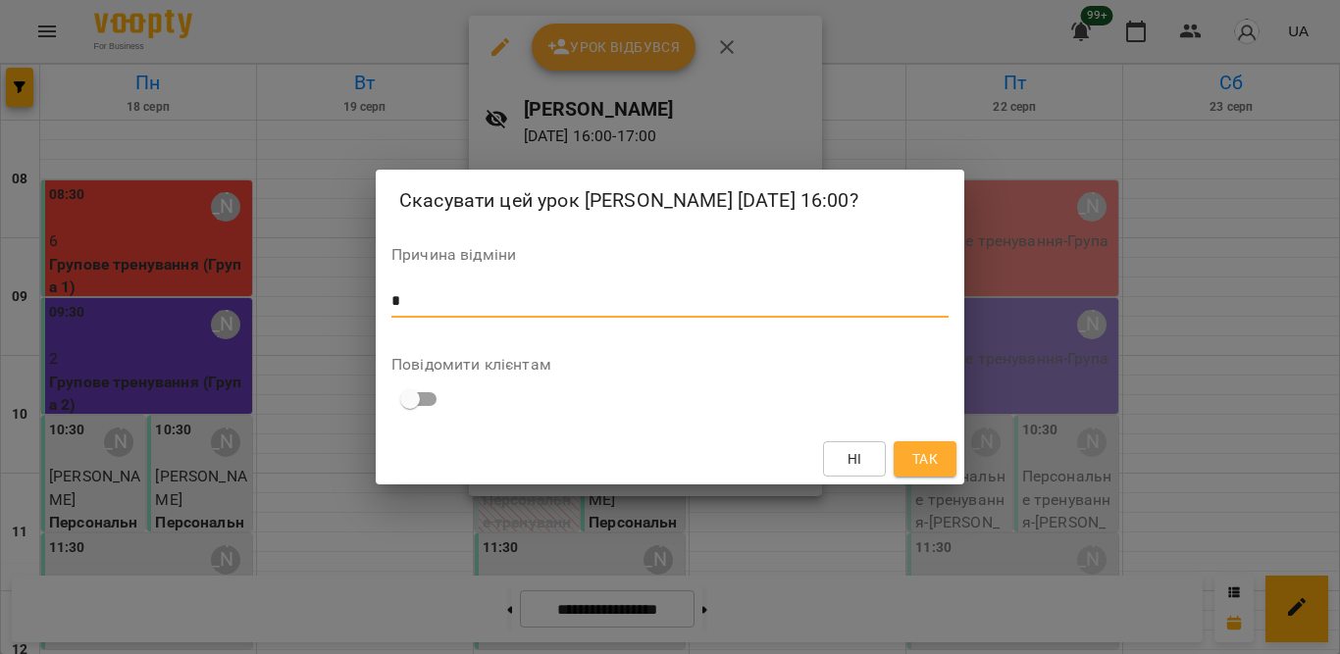
type textarea "*"
click at [928, 467] on span "Так" at bounding box center [925, 459] width 26 height 24
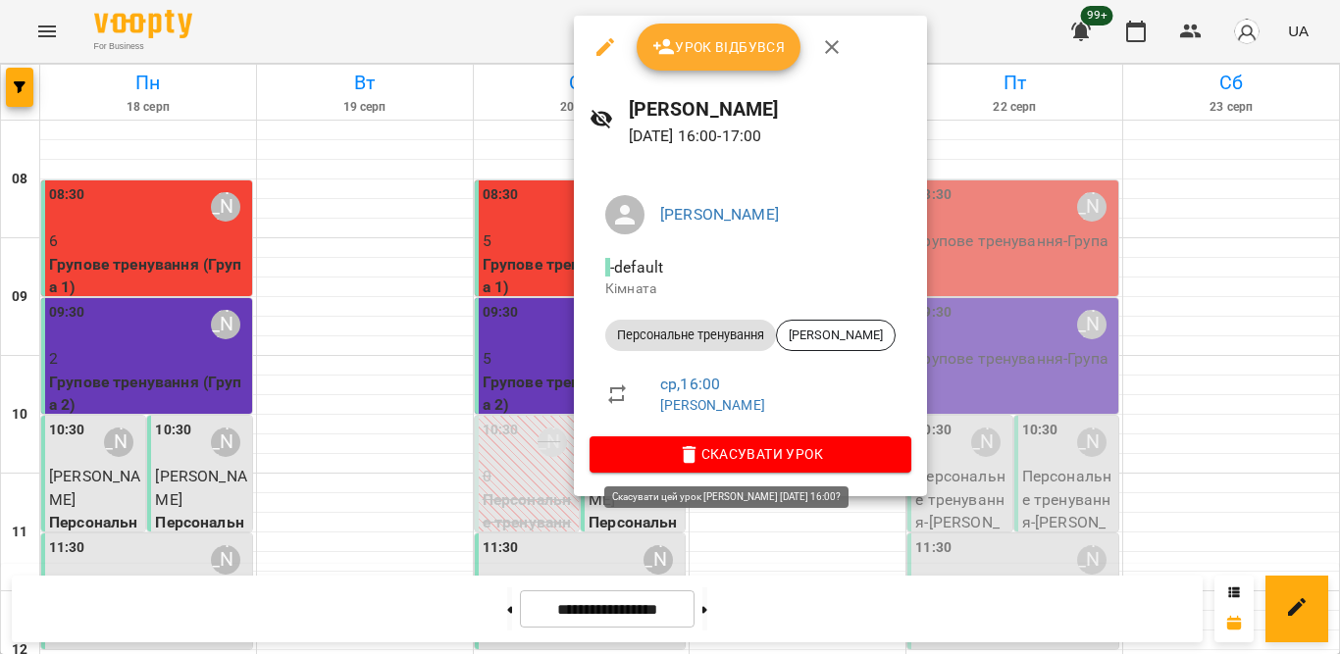
click at [672, 455] on span "Скасувати Урок" at bounding box center [750, 454] width 290 height 24
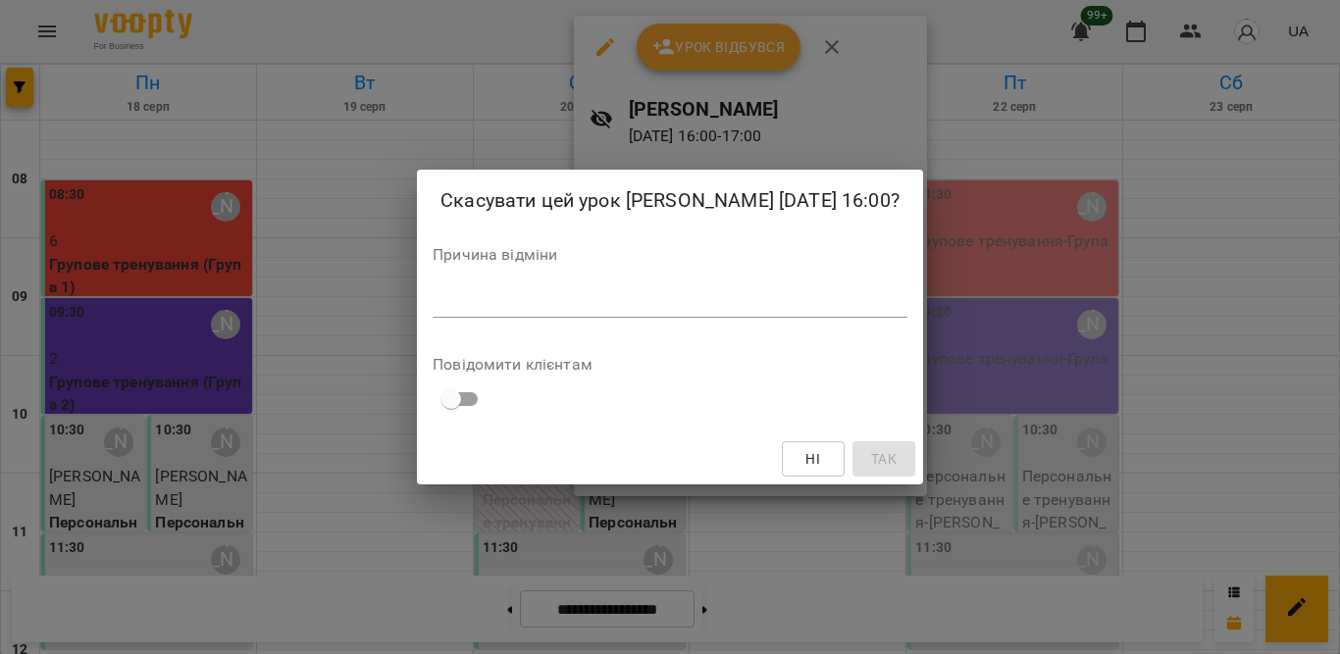
click at [635, 306] on div "*" at bounding box center [670, 301] width 475 height 31
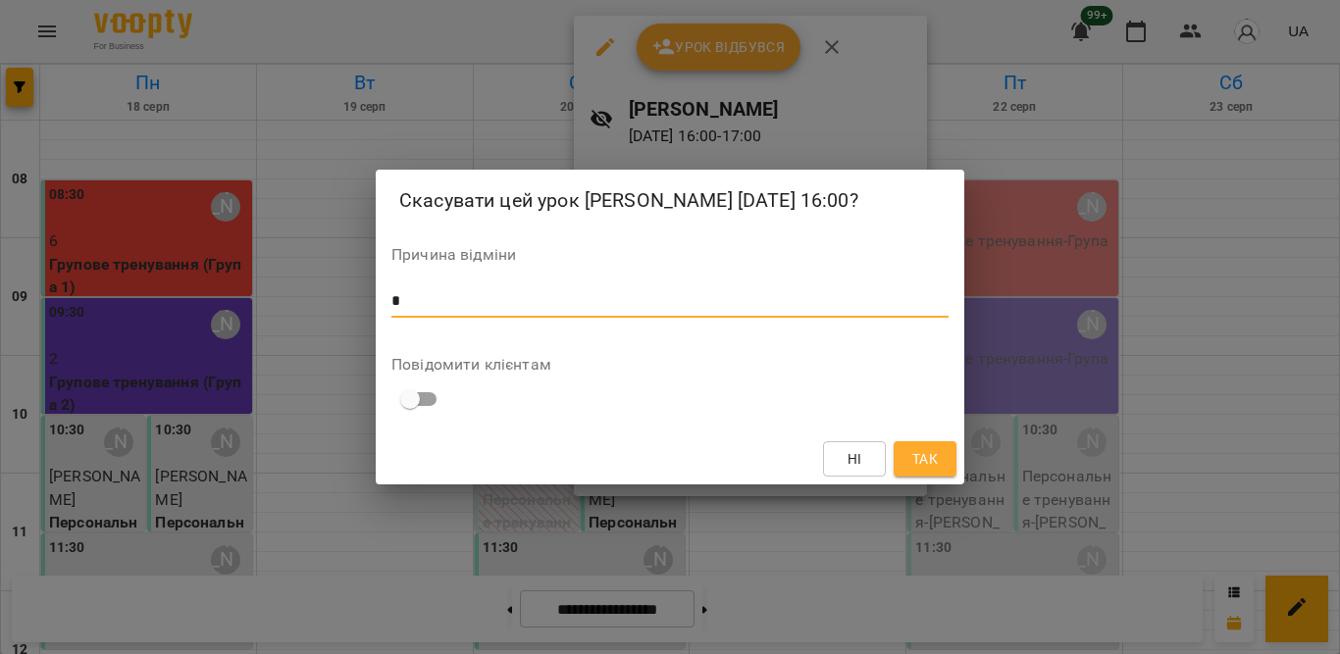
type textarea "*"
click at [946, 473] on button "Так" at bounding box center [925, 458] width 63 height 35
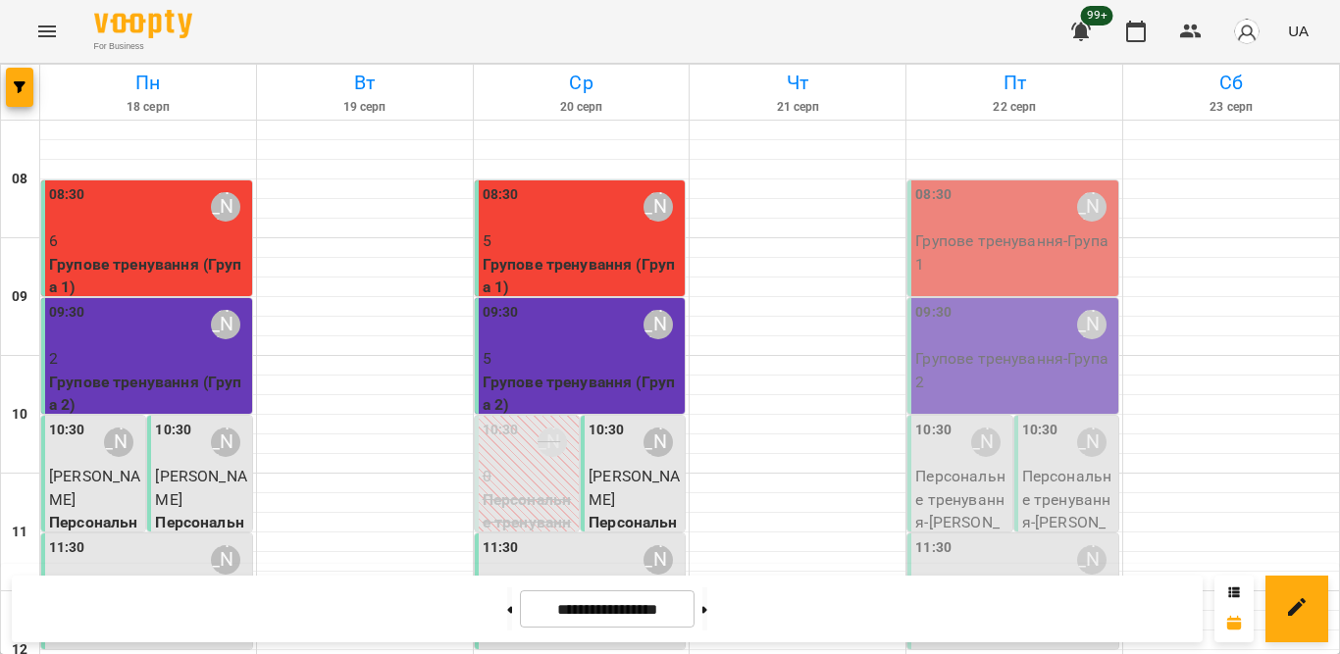
scroll to position [967, 0]
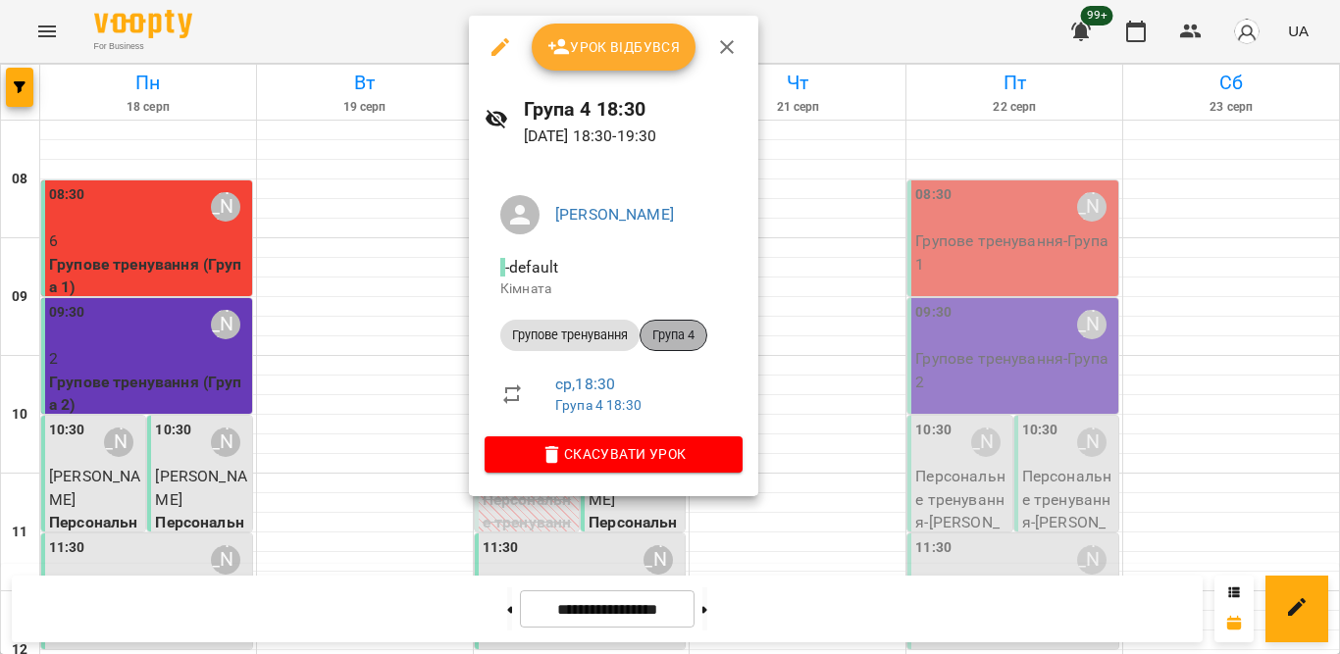
click at [690, 324] on div "Група 4" at bounding box center [674, 335] width 68 height 31
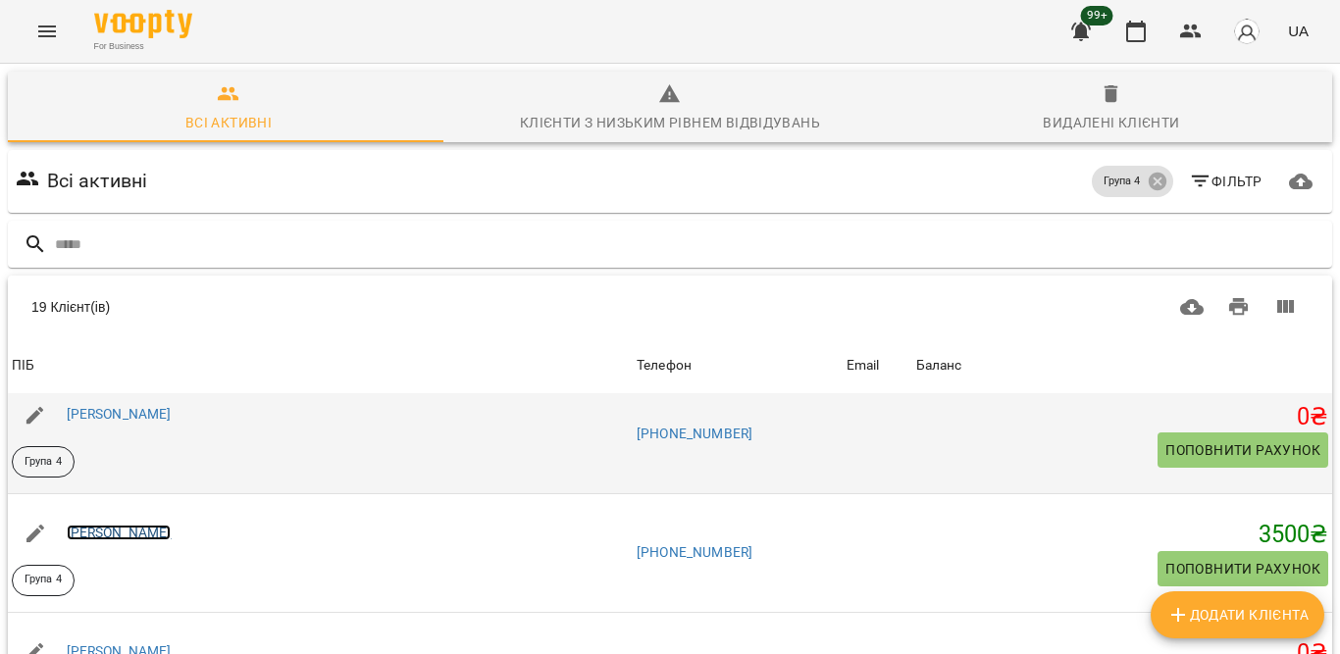
scroll to position [1471, 0]
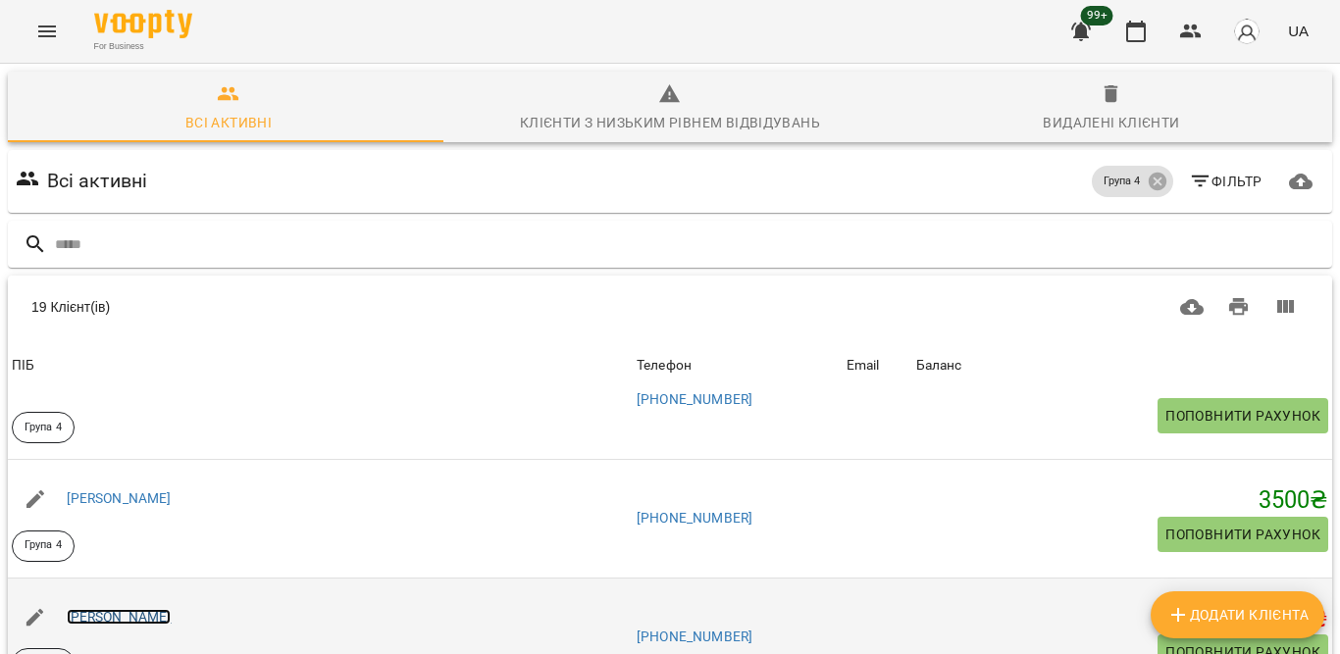
drag, startPoint x: 134, startPoint y: 613, endPoint x: 164, endPoint y: 588, distance: 38.9
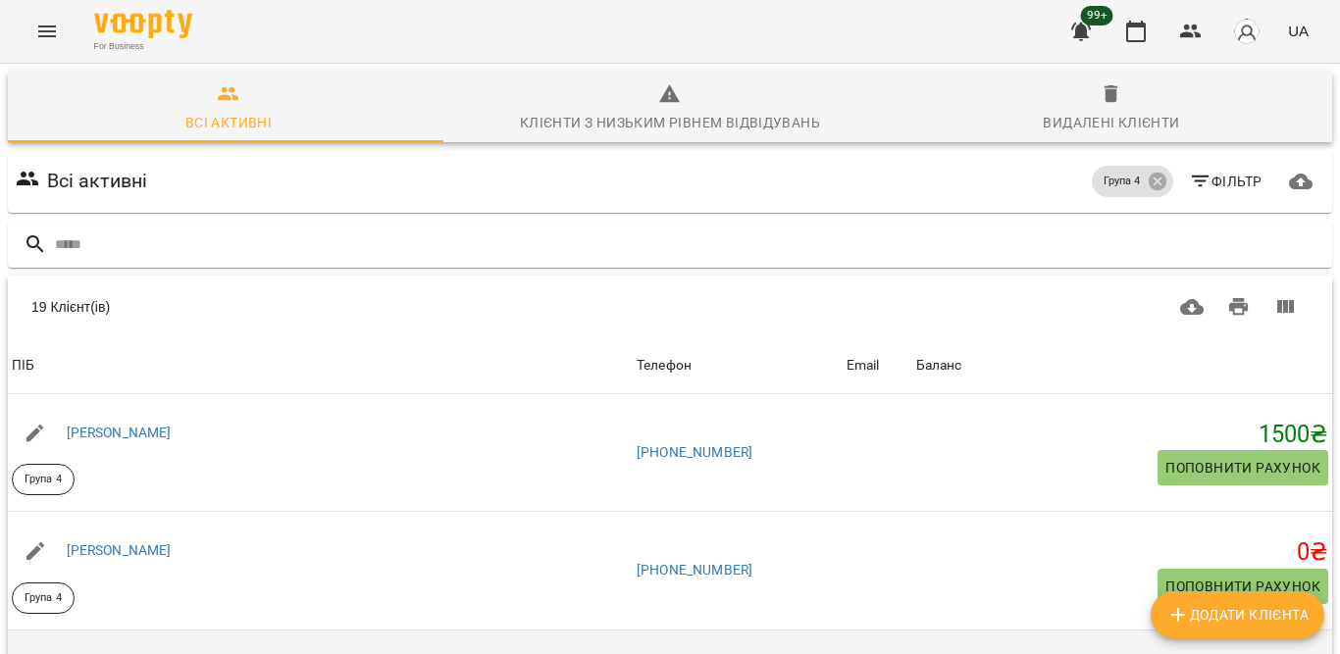
scroll to position [0, 0]
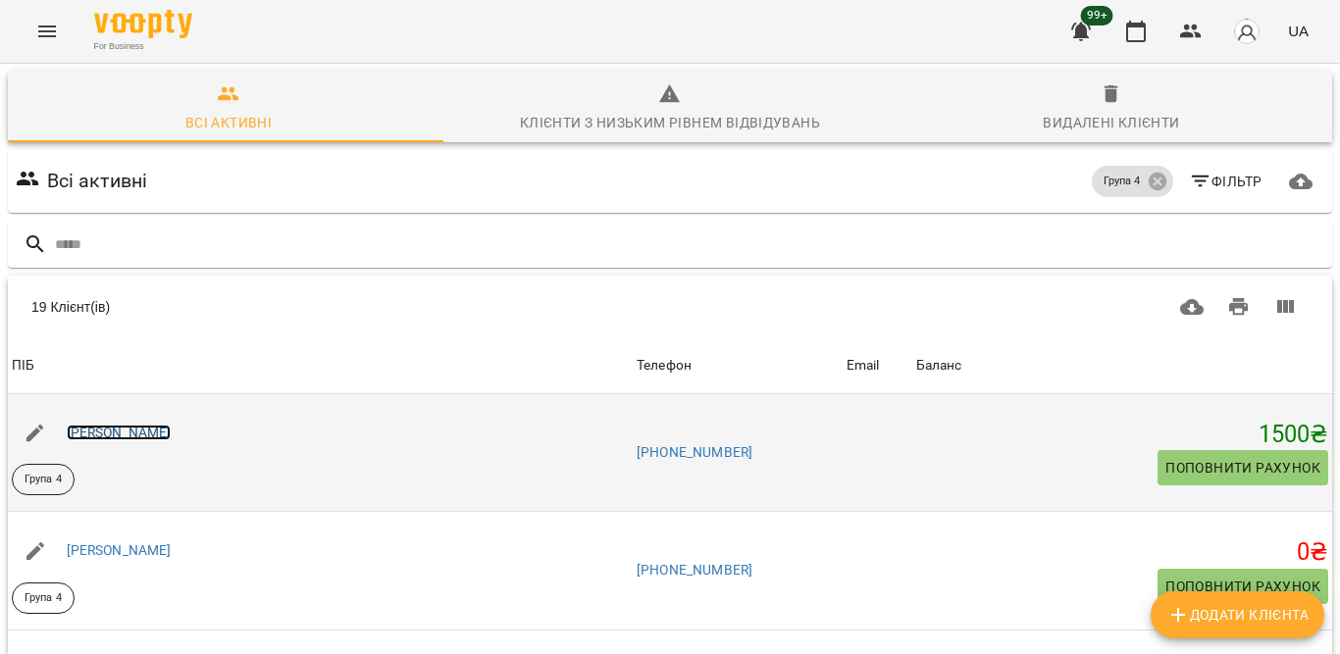
click at [110, 425] on link "Бойко Яна" at bounding box center [119, 433] width 105 height 16
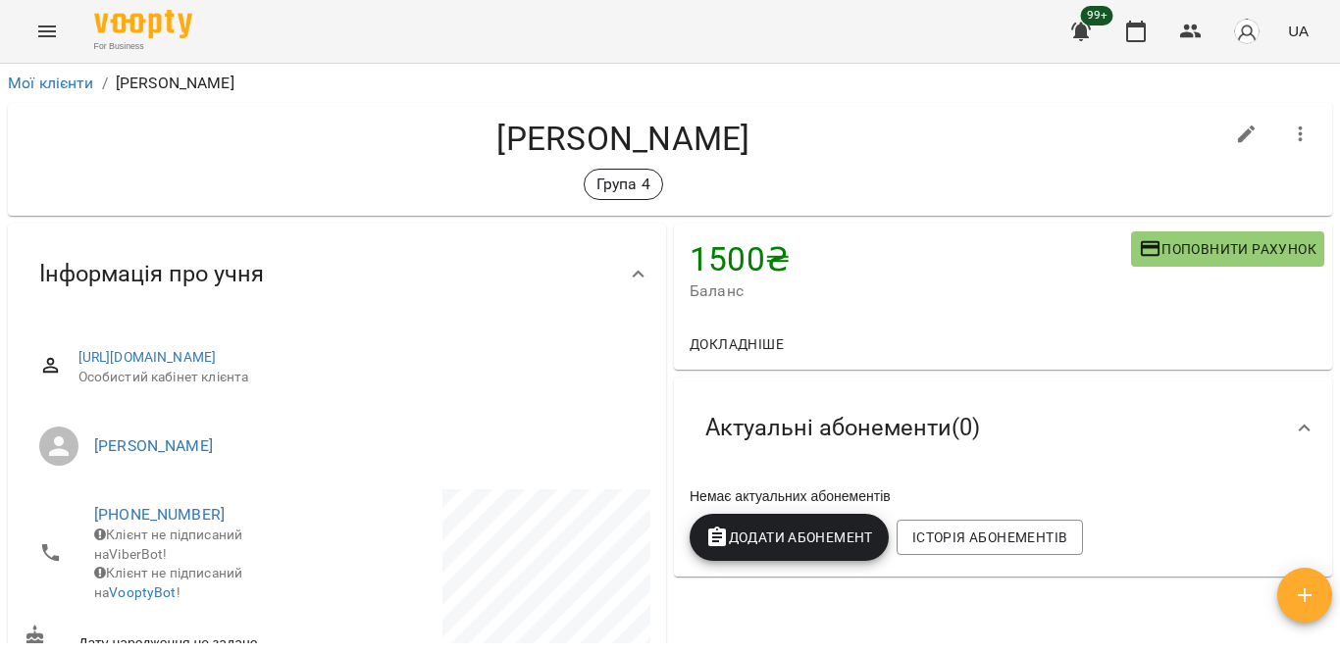
click at [1235, 136] on icon "button" at bounding box center [1247, 135] width 24 height 24
select select "**"
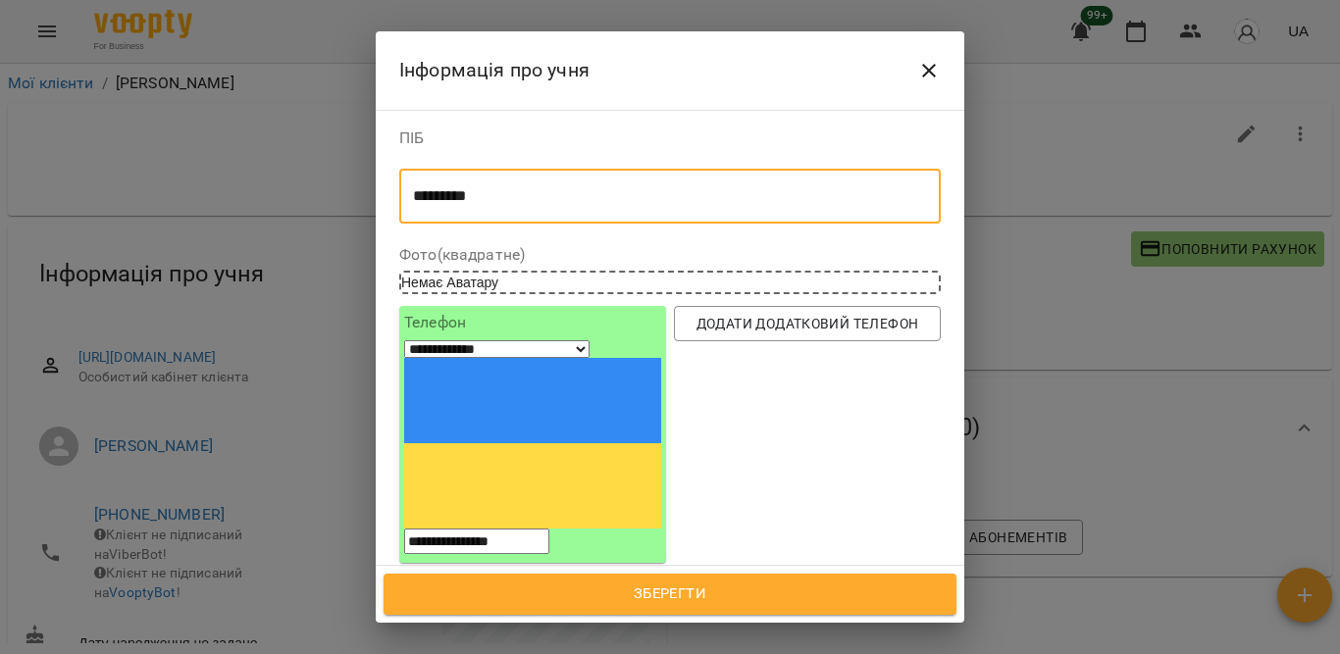
click at [459, 203] on textarea "*********" at bounding box center [661, 196] width 497 height 19
type textarea "*********"
click at [608, 602] on span "Зберегти" at bounding box center [670, 595] width 530 height 26
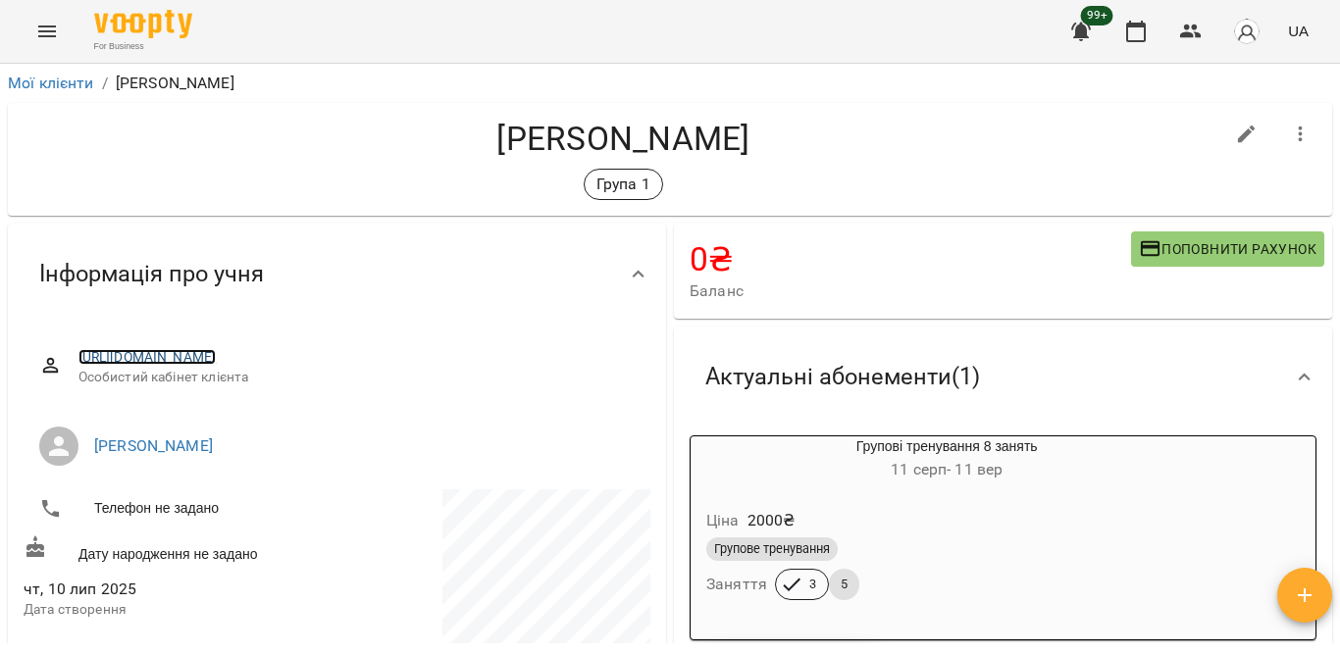
drag, startPoint x: 363, startPoint y: 347, endPoint x: 337, endPoint y: 354, distance: 26.4
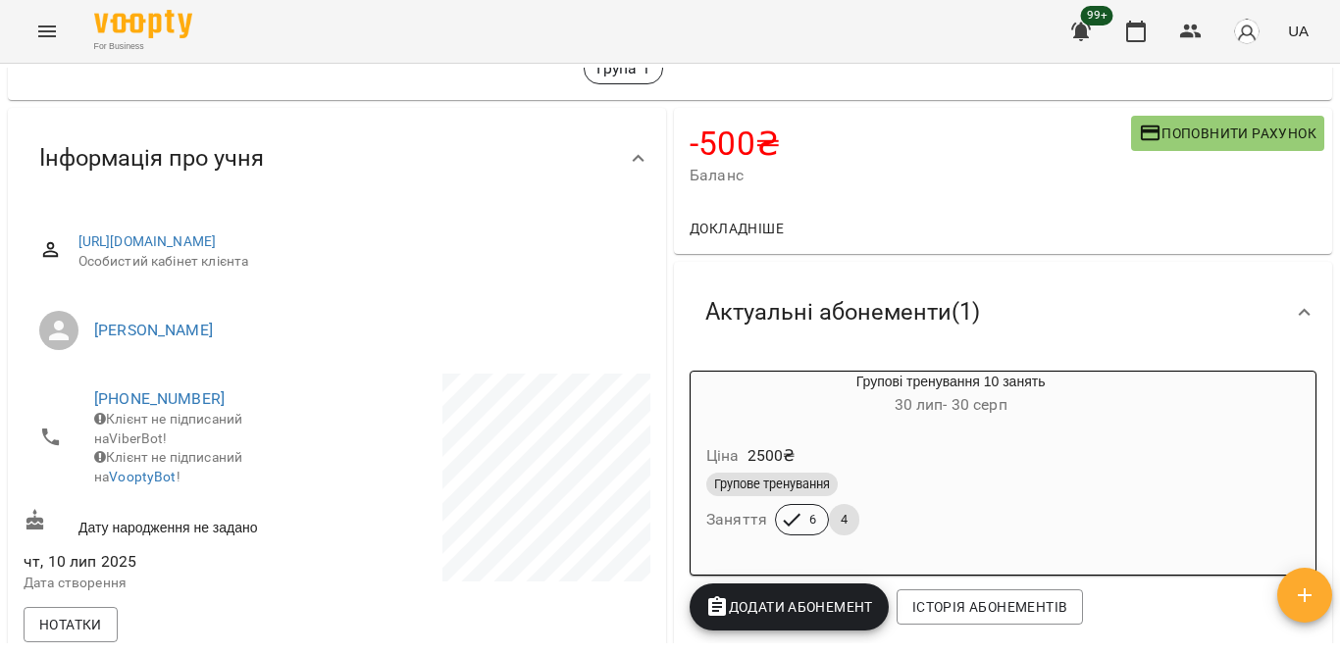
scroll to position [98, 0]
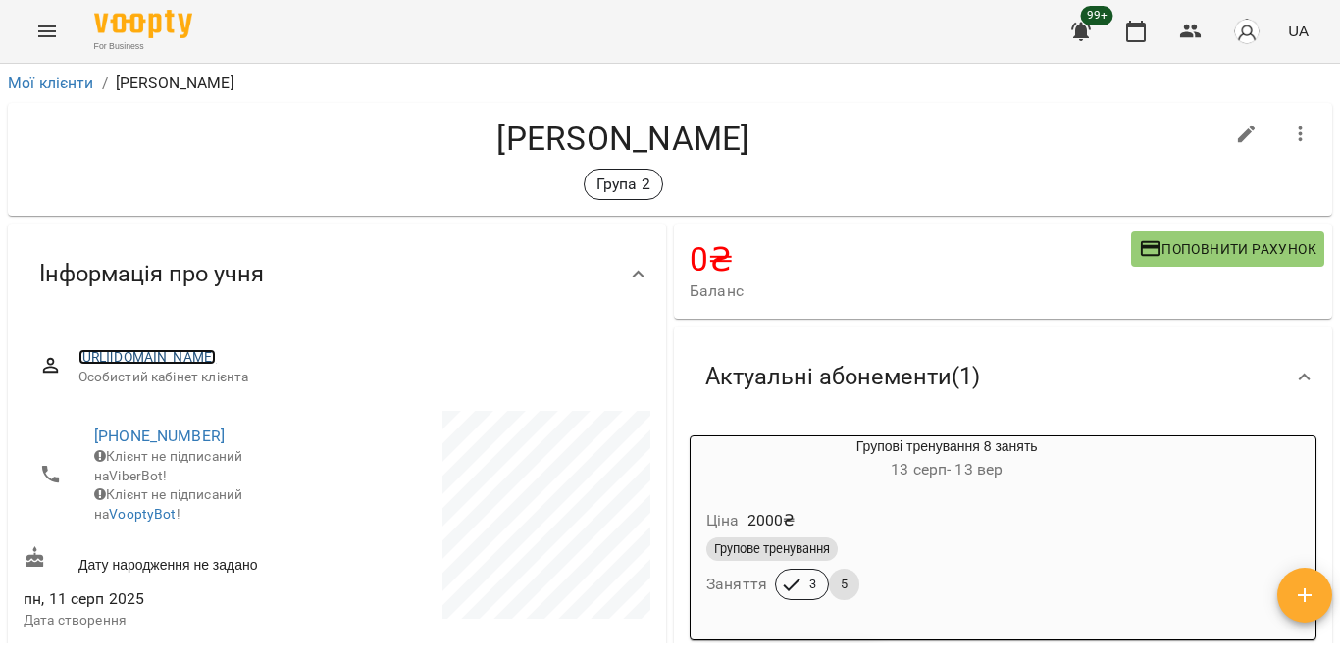
drag, startPoint x: 354, startPoint y: 348, endPoint x: 320, endPoint y: 354, distance: 34.8
click at [412, 71] on div "Мої клієнти / Козодой Даша" at bounding box center [670, 83] width 1332 height 31
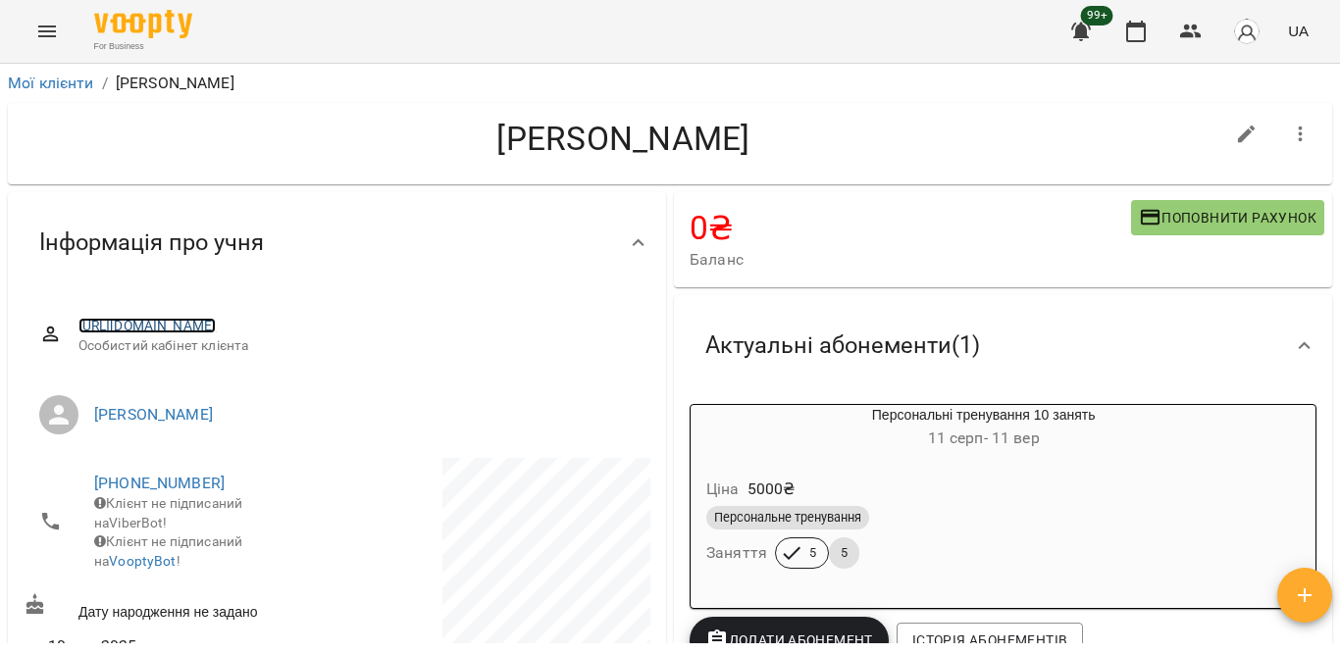
drag, startPoint x: 244, startPoint y: 335, endPoint x: 198, endPoint y: 331, distance: 46.4
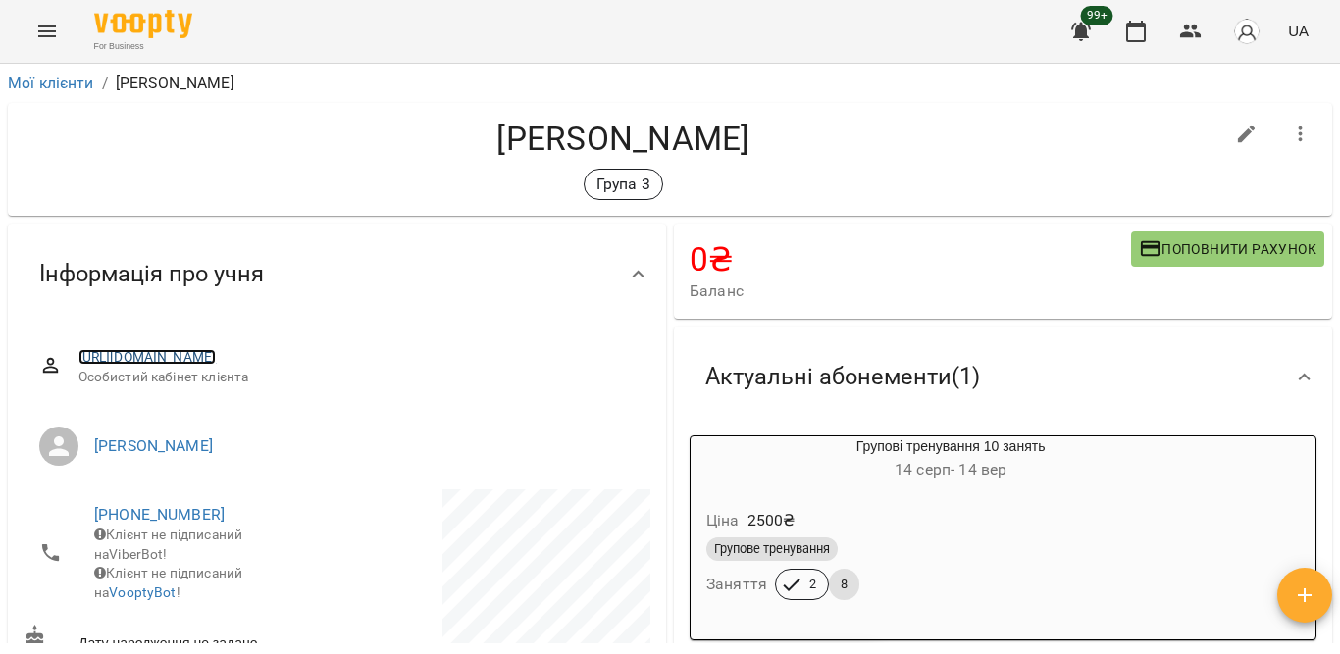
click at [217, 358] on link "[URL][DOMAIN_NAME]" at bounding box center [147, 357] width 138 height 16
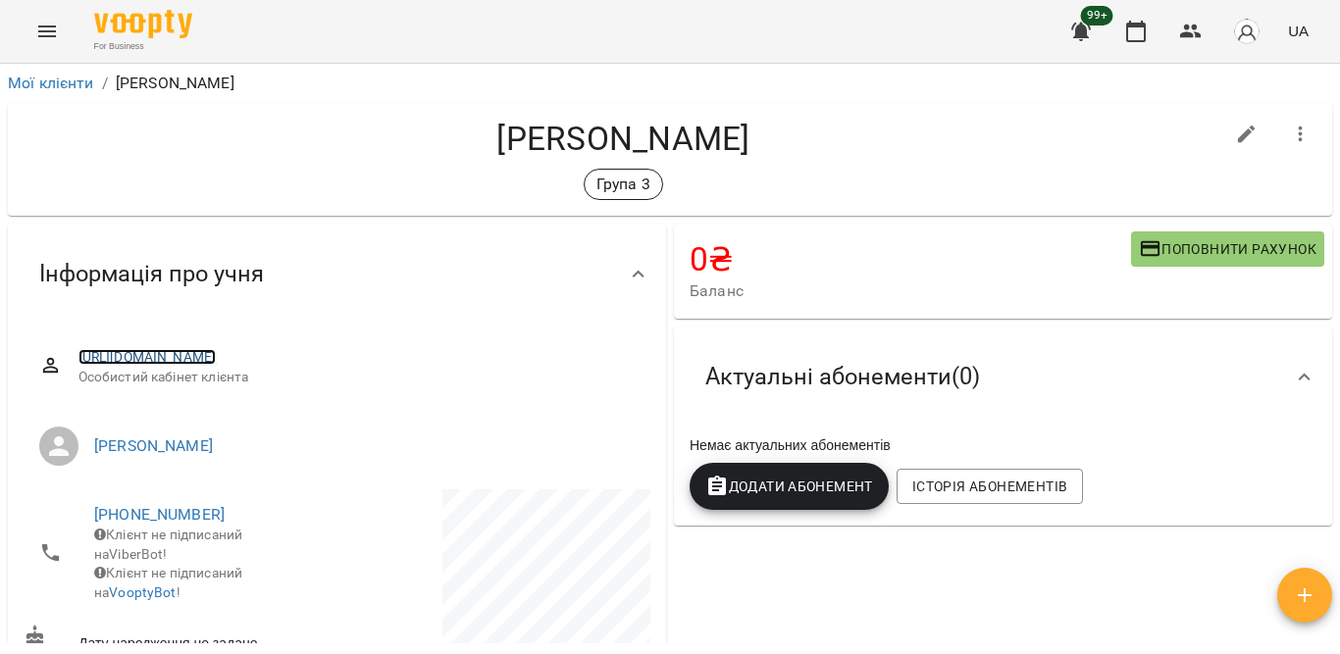
drag, startPoint x: 471, startPoint y: 346, endPoint x: 447, endPoint y: 360, distance: 27.3
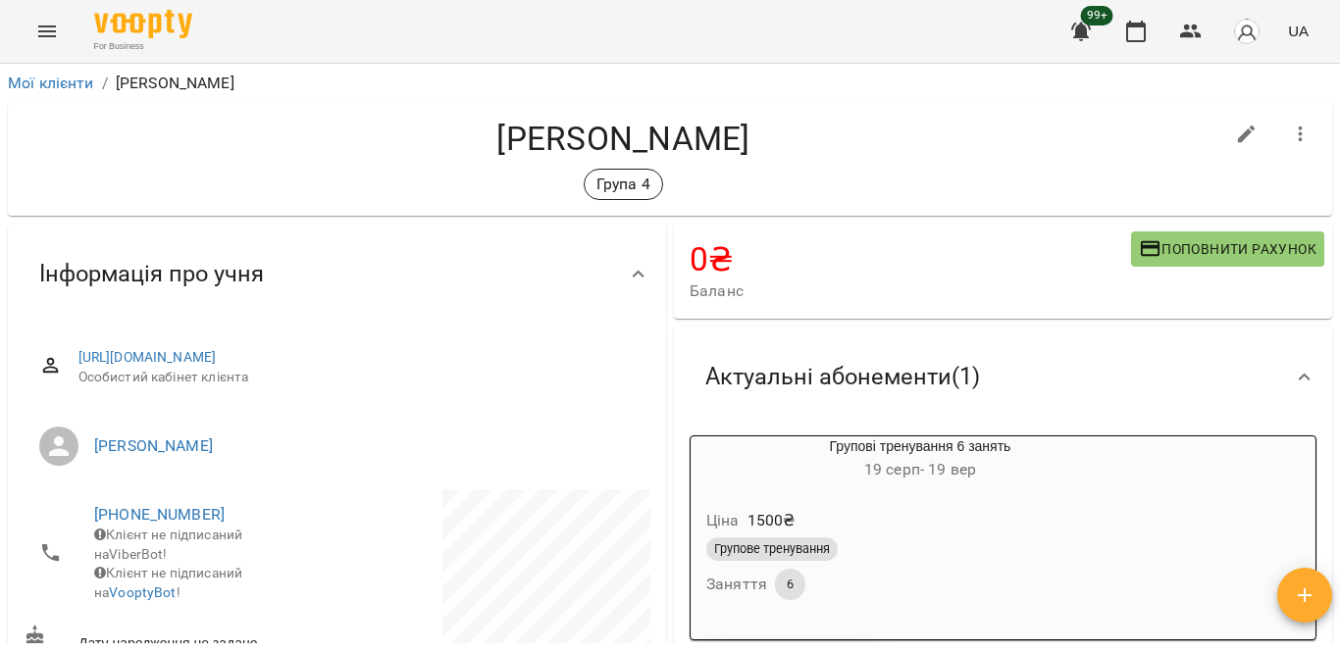
click at [412, 115] on div "[PERSON_NAME] Група 4" at bounding box center [670, 159] width 1324 height 113
click at [1134, 35] on icon "button" at bounding box center [1136, 32] width 24 height 24
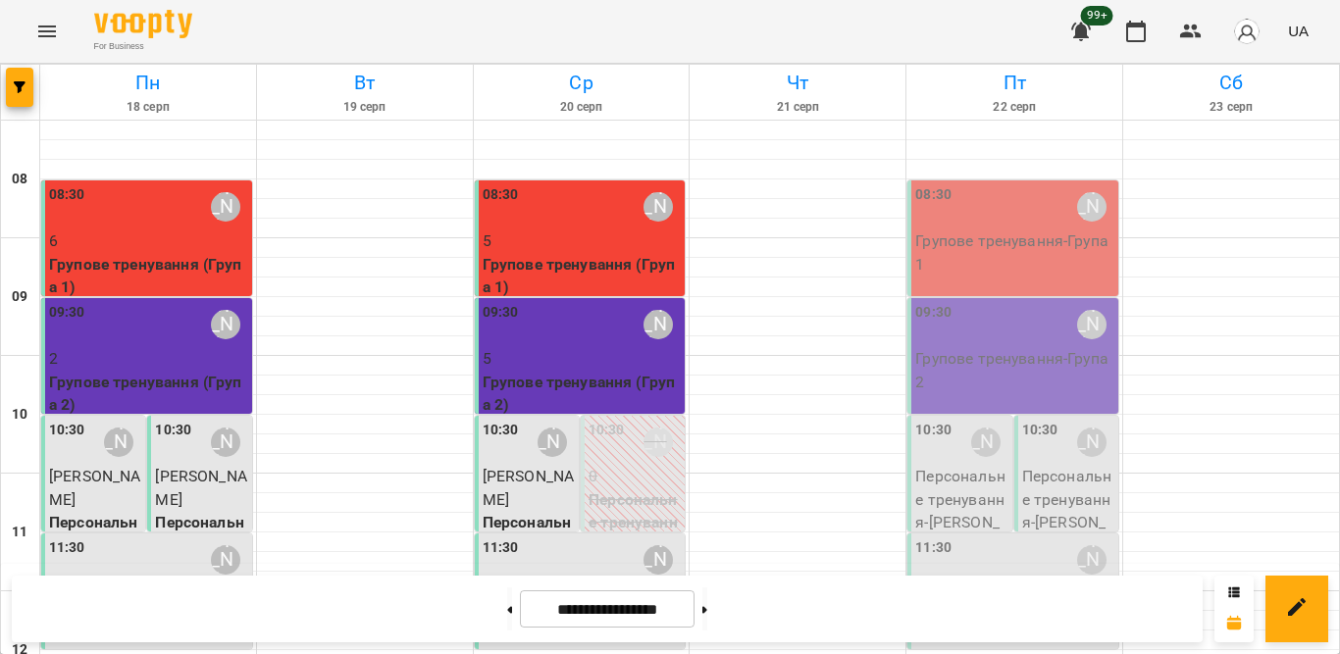
scroll to position [589, 0]
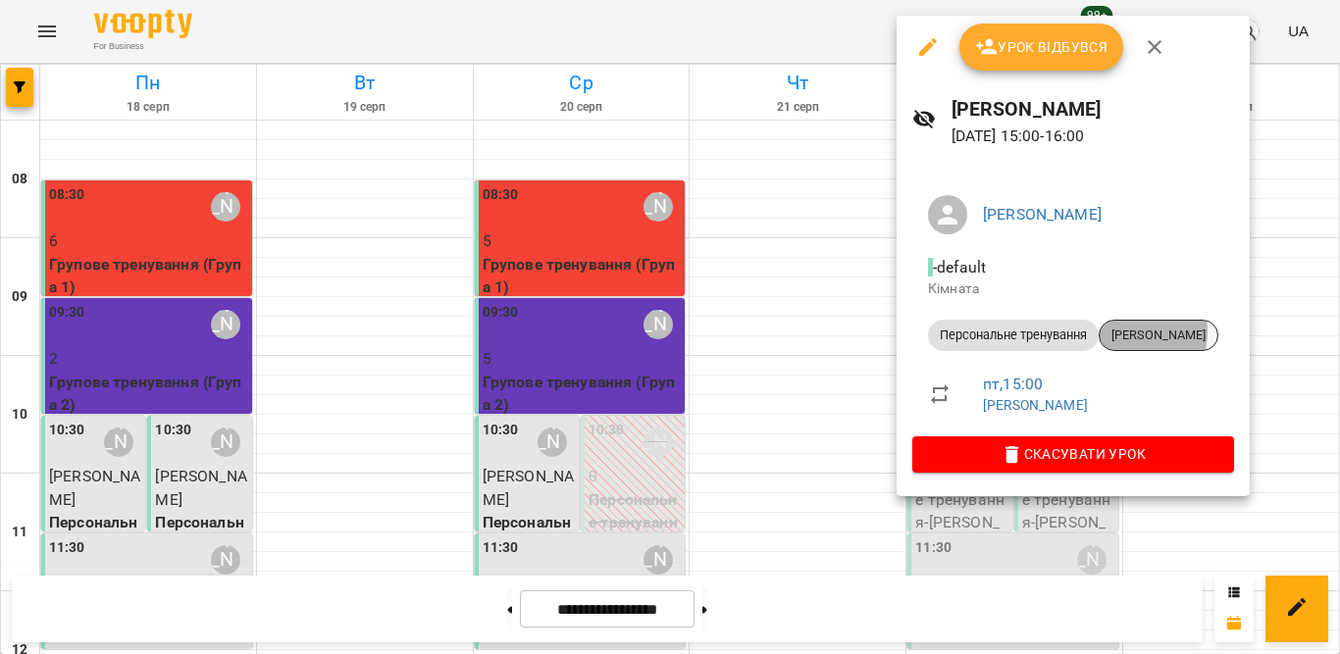
click at [1136, 332] on span "Затірка Софія" at bounding box center [1159, 336] width 118 height 18
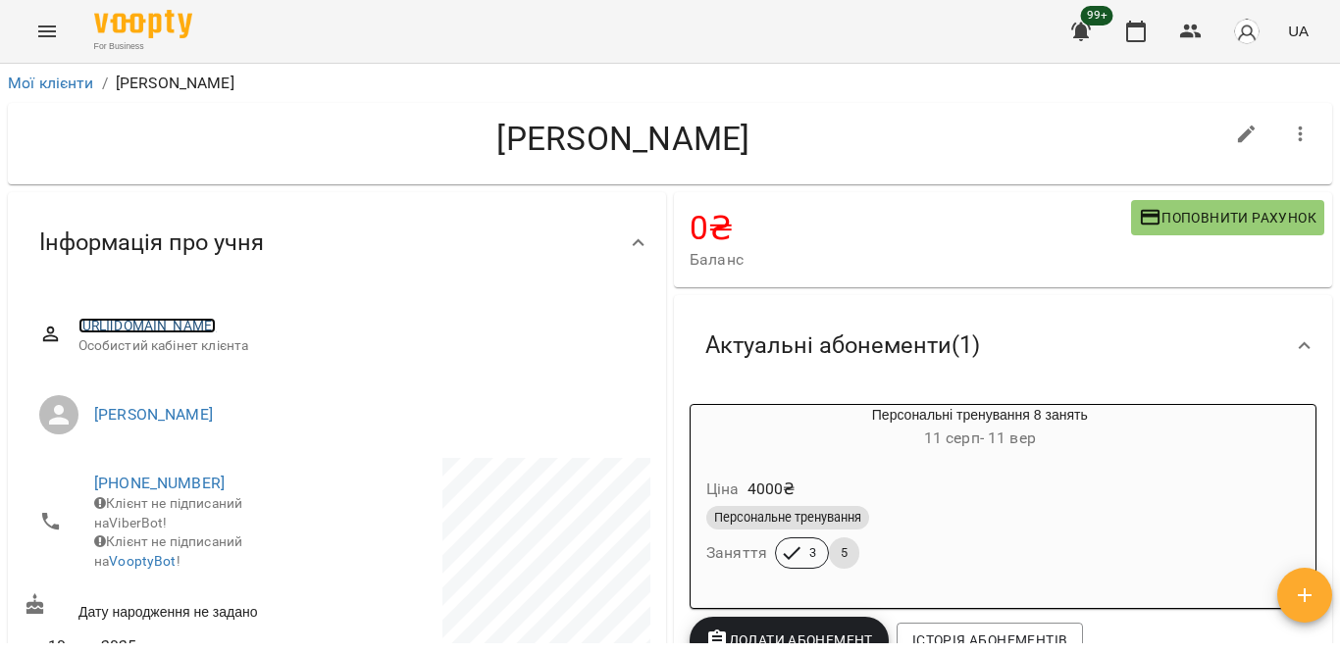
drag, startPoint x: 319, startPoint y: 315, endPoint x: 297, endPoint y: 327, distance: 24.6
click at [1128, 29] on icon "button" at bounding box center [1136, 32] width 20 height 22
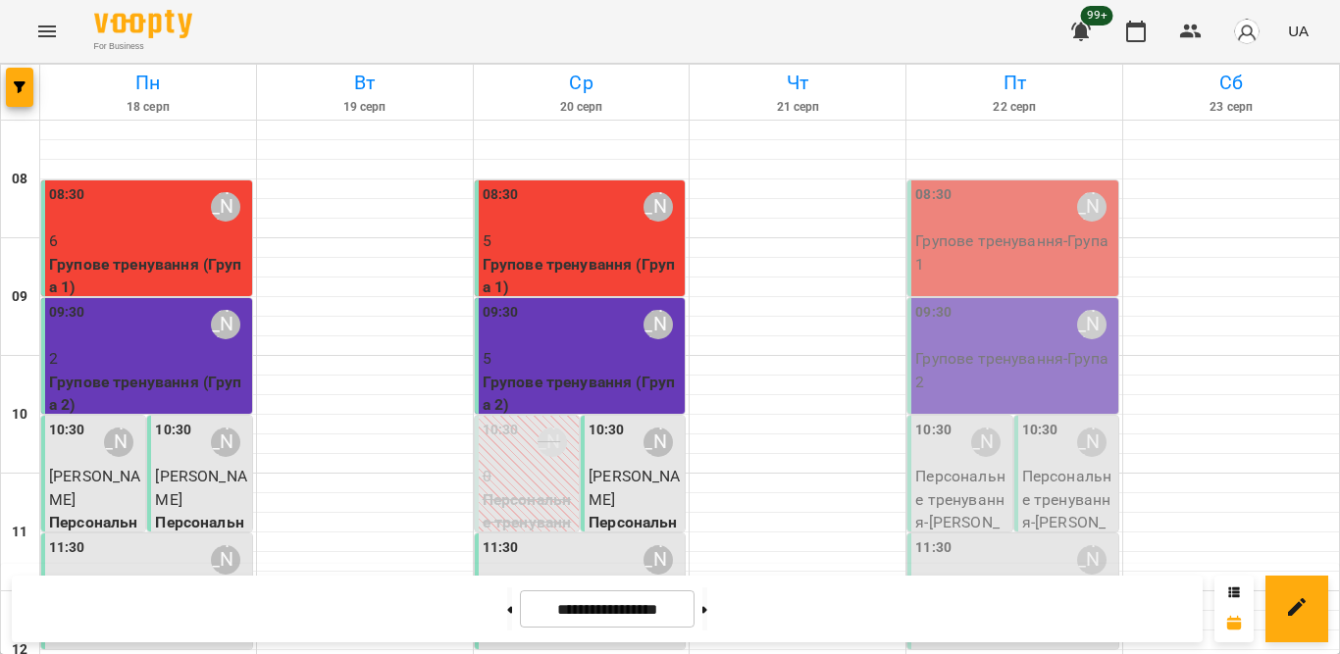
scroll to position [785, 0]
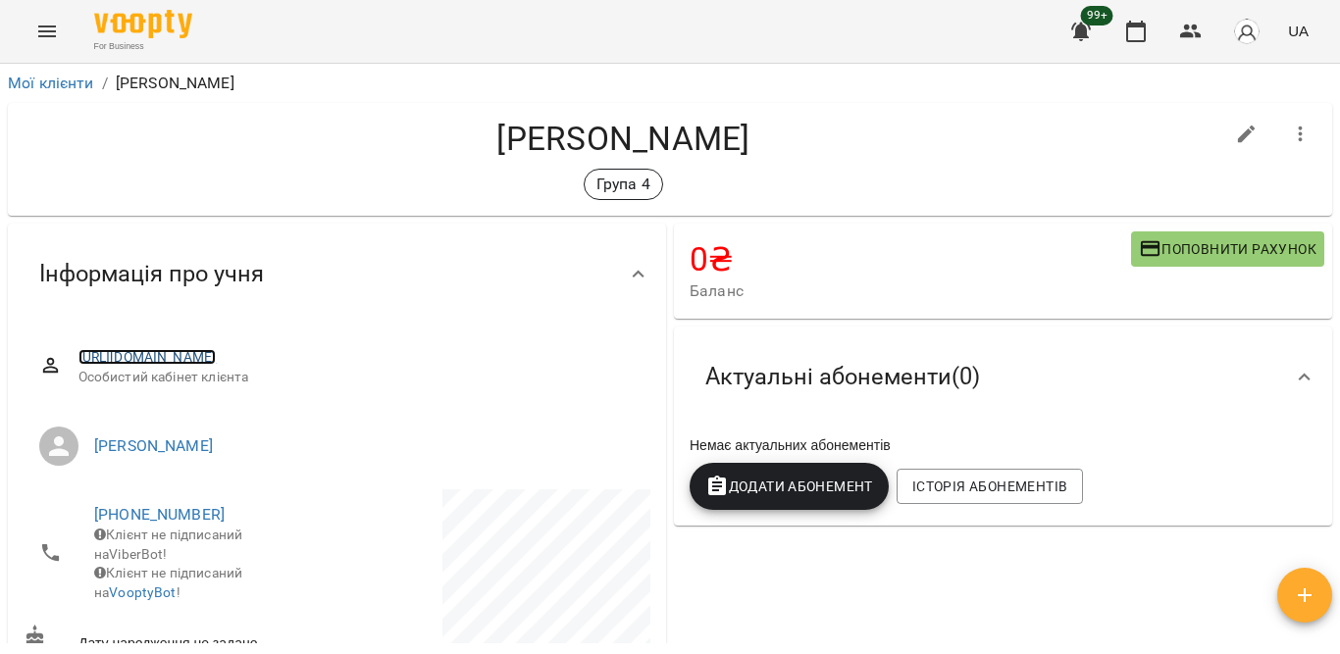
drag, startPoint x: 306, startPoint y: 345, endPoint x: 183, endPoint y: 351, distance: 122.8
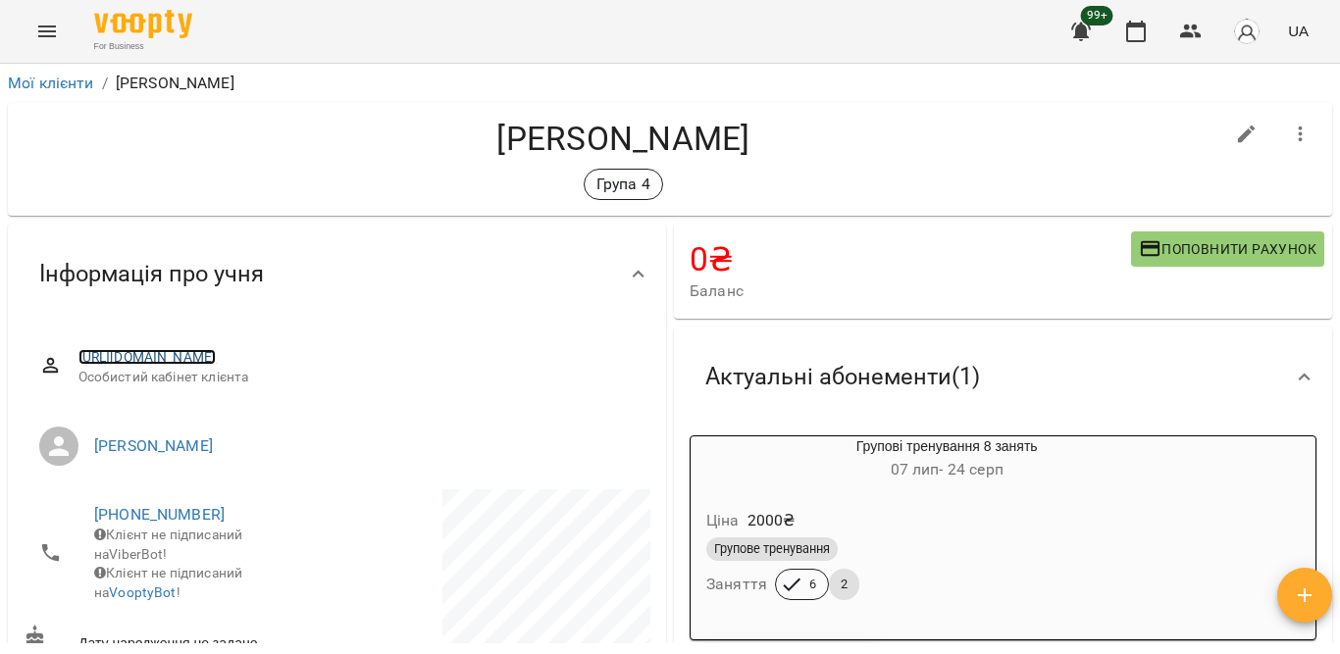
drag, startPoint x: 307, startPoint y: 346, endPoint x: 282, endPoint y: 351, distance: 26.0
